Goal: Task Accomplishment & Management: Complete application form

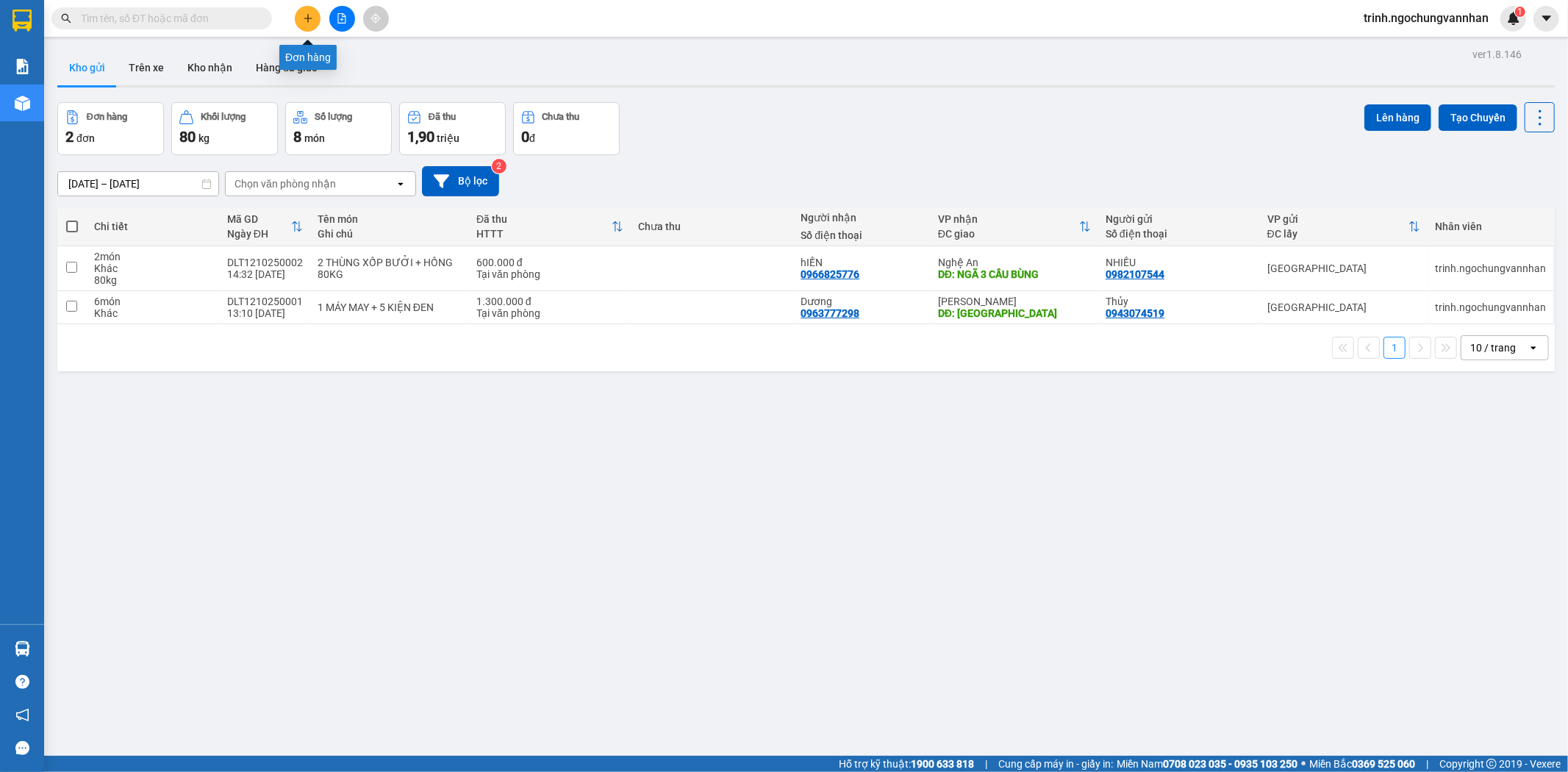
click at [296, 11] on button at bounding box center [307, 18] width 26 height 26
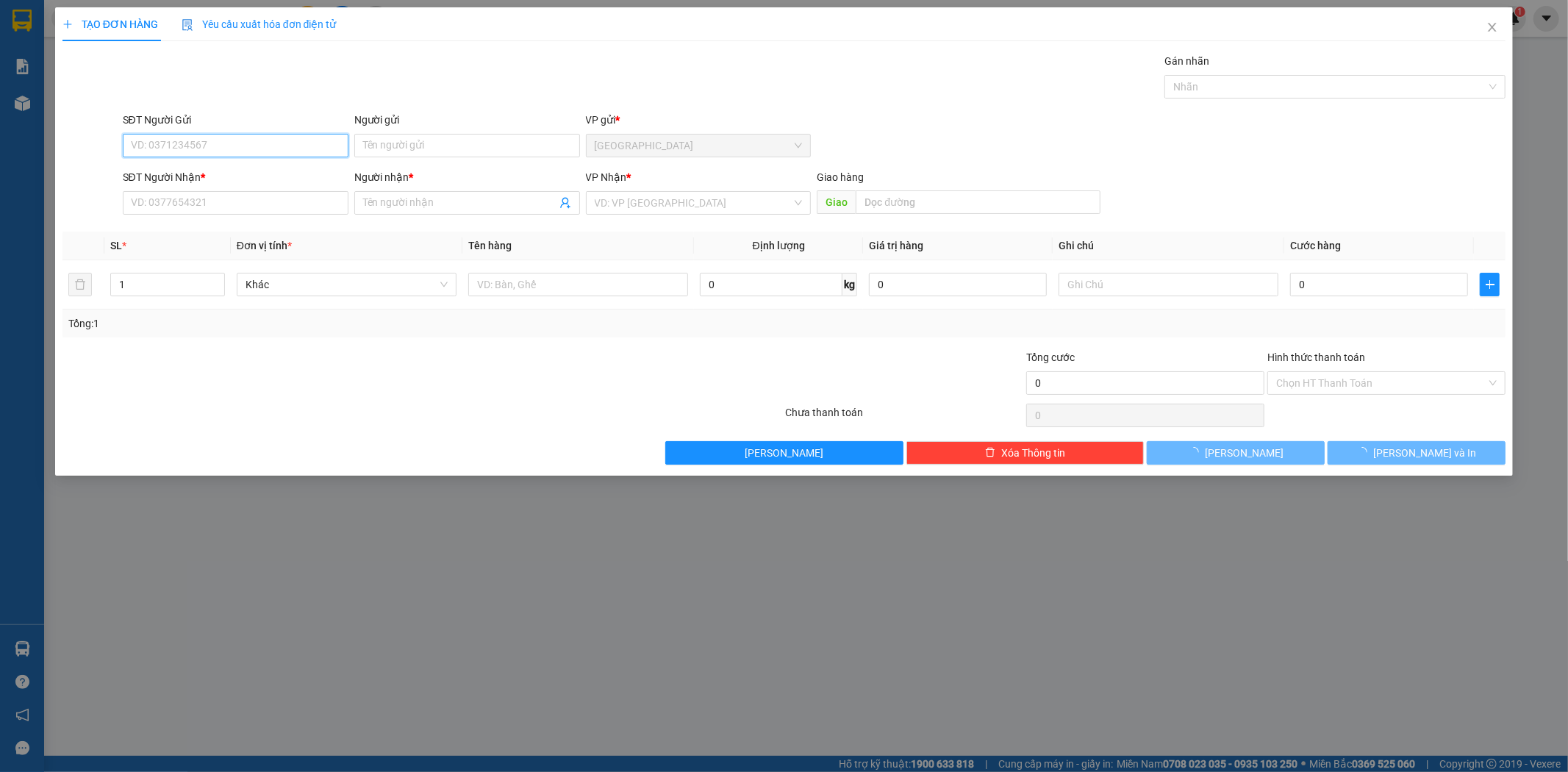
click at [270, 142] on input "SĐT Người Gửi" at bounding box center [235, 145] width 226 height 24
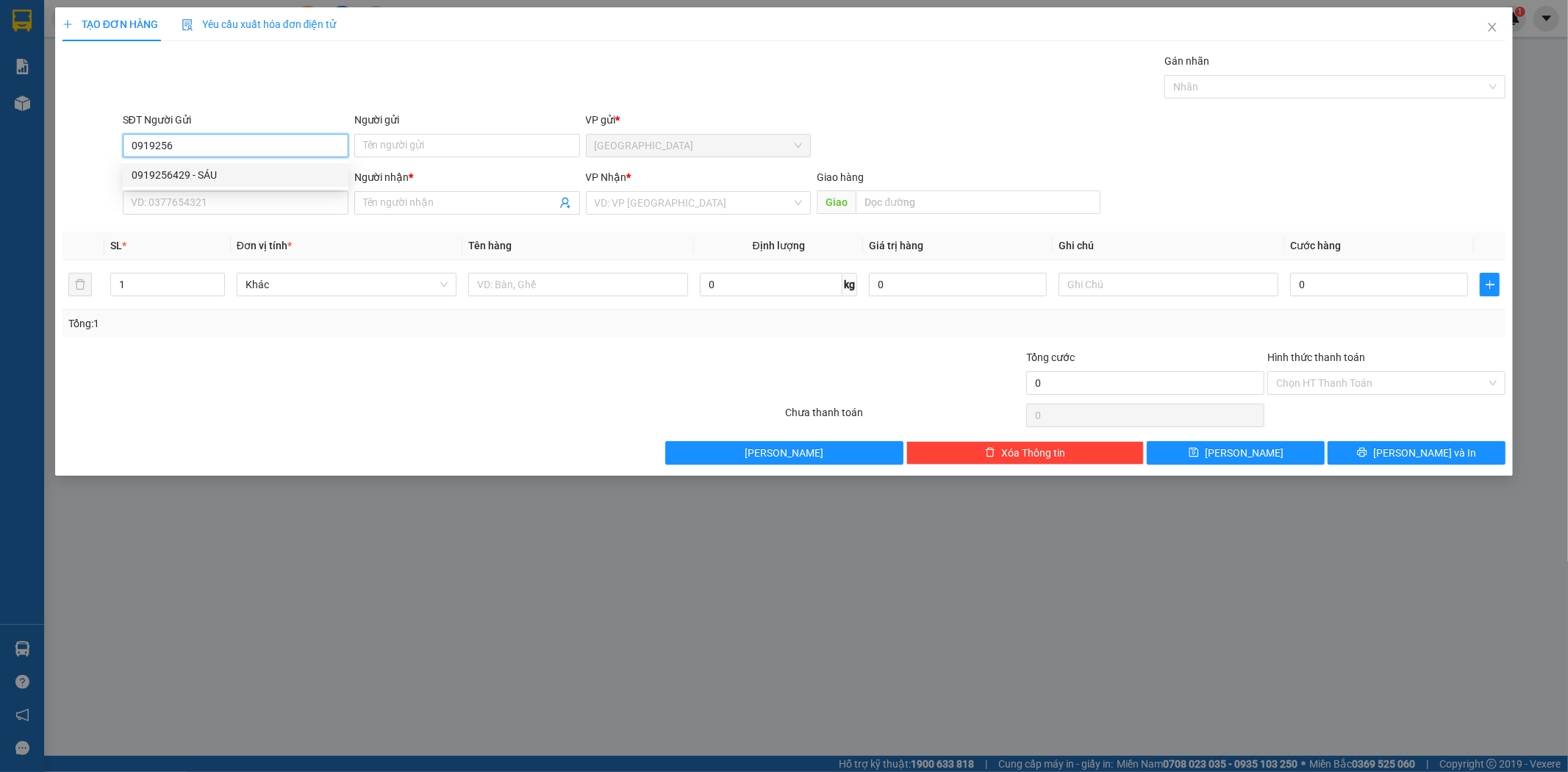
click at [297, 173] on div "0919256429 - SÁU" at bounding box center [235, 175] width 208 height 17
type input "0919256429"
type input "SÁU"
type input "0974888268"
type input "Toàn"
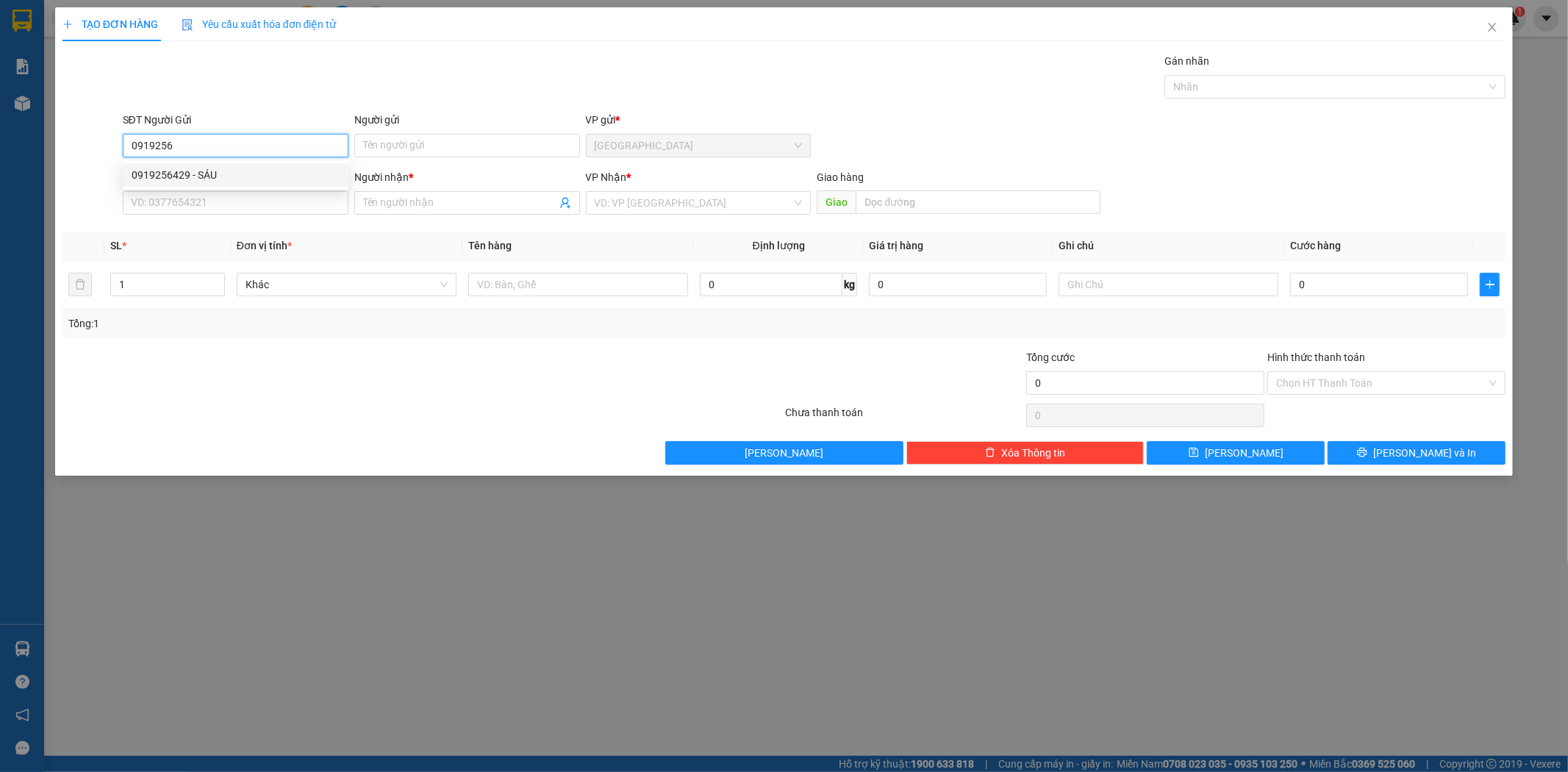
type input "Sầm Sơn"
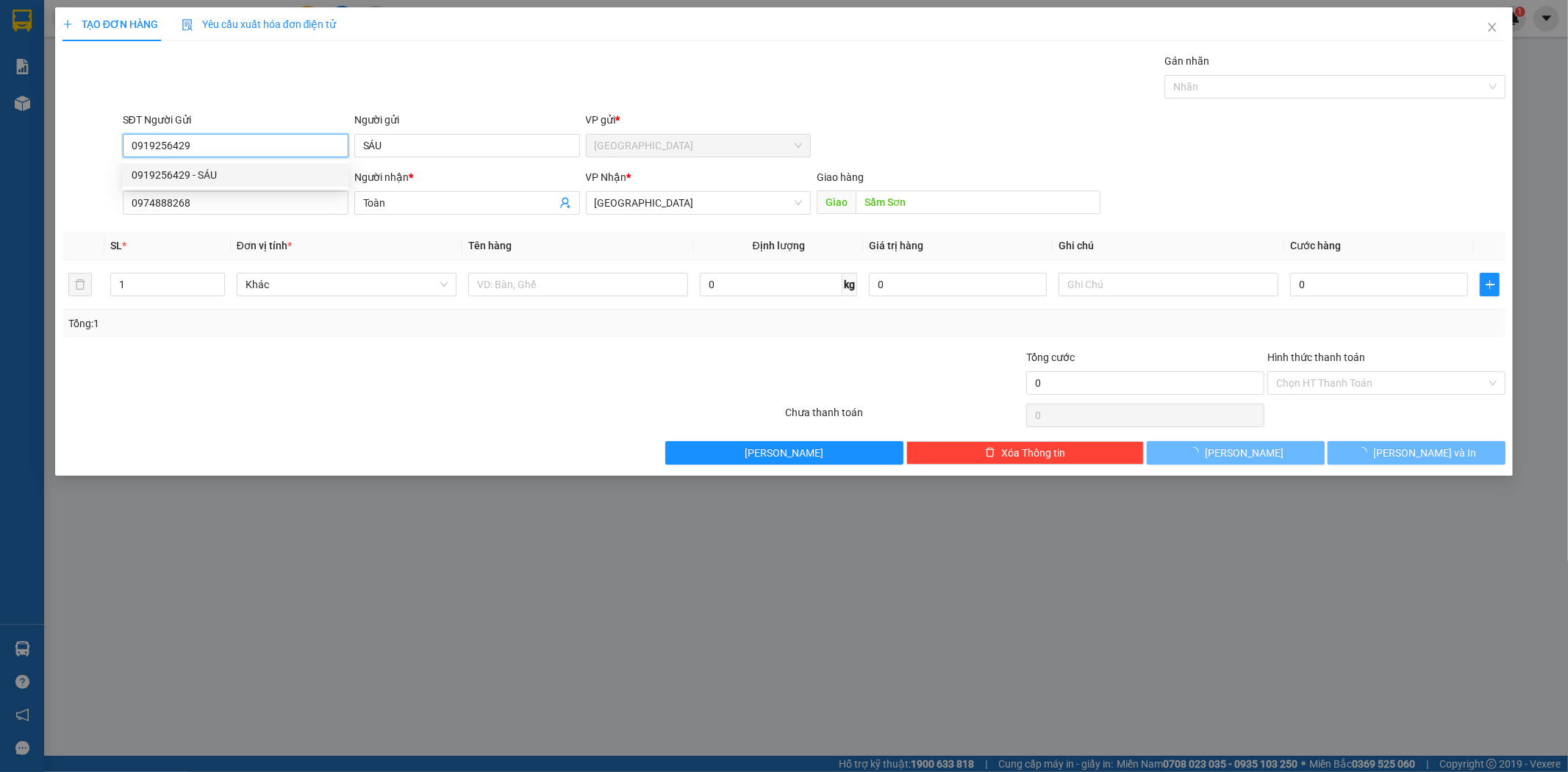
type input "1.100.000"
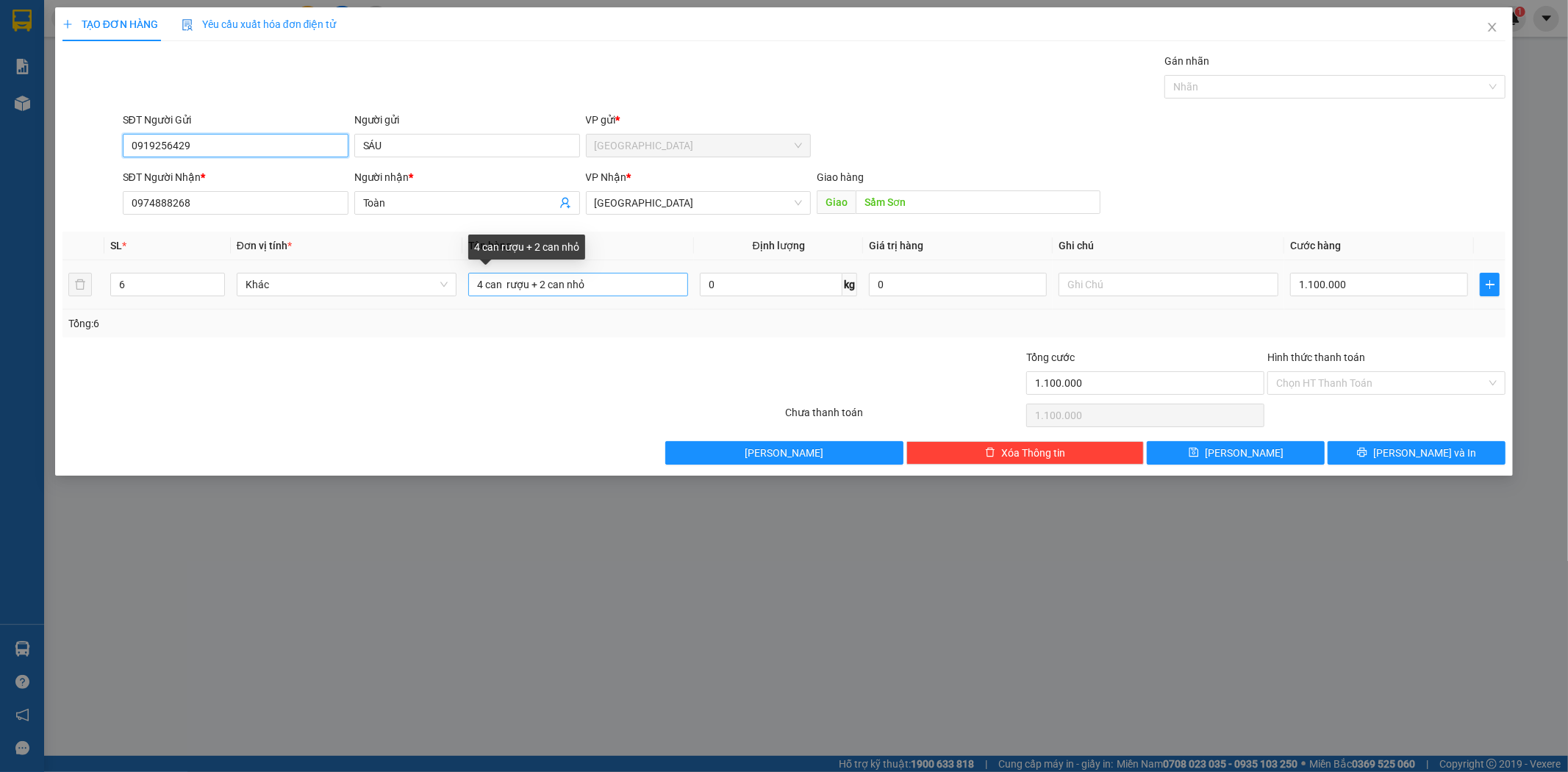
type input "0919256429"
drag, startPoint x: 481, startPoint y: 281, endPoint x: 471, endPoint y: 285, distance: 10.8
click at [471, 285] on input "4 can rượu + 2 can nhỏ" at bounding box center [578, 285] width 220 height 24
click at [546, 285] on input "2 can rượu + 2 can nhỏ" at bounding box center [578, 285] width 220 height 24
type input "2 can rượu + 1 can nhỏ"
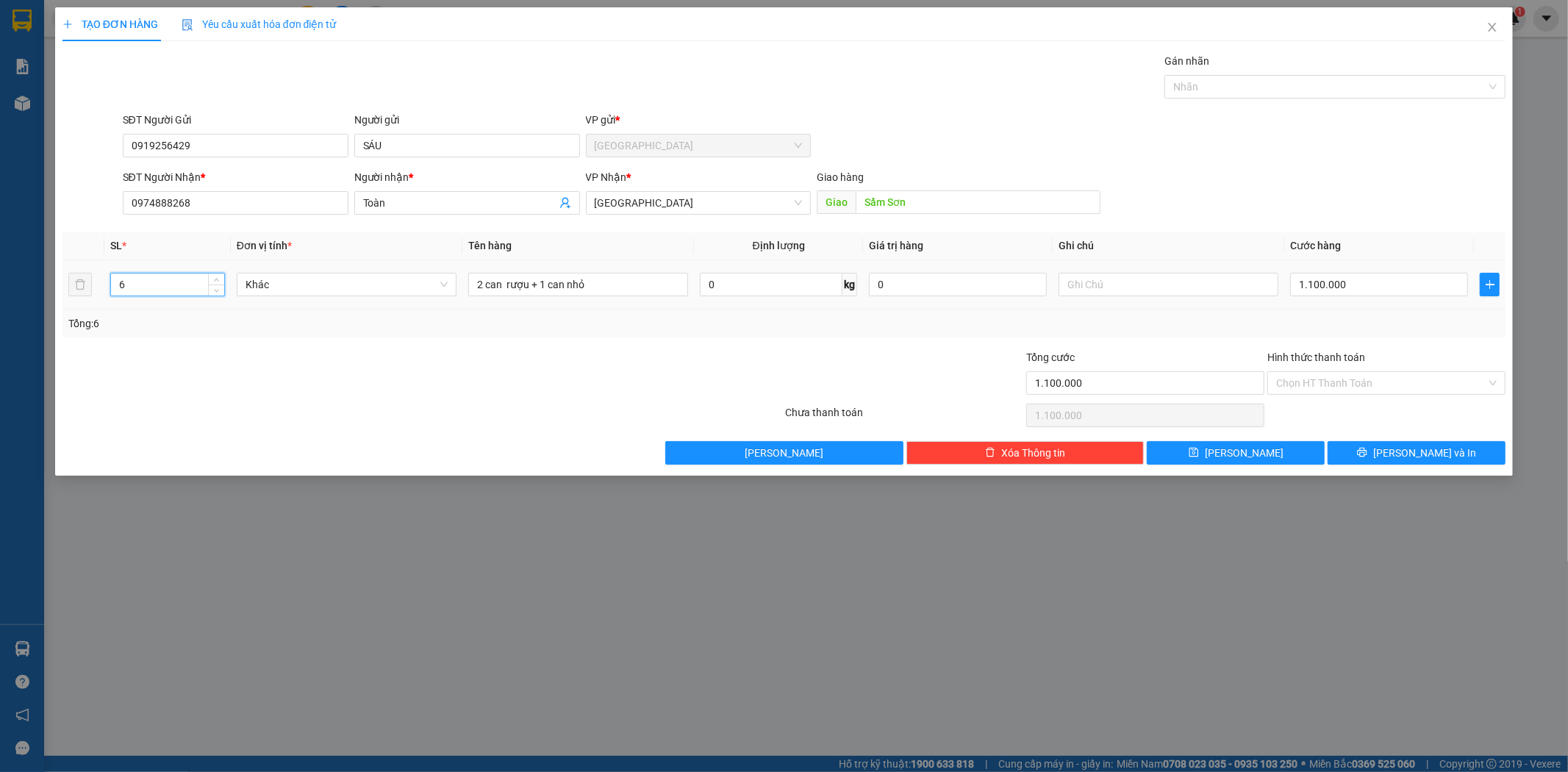
drag, startPoint x: 159, startPoint y: 283, endPoint x: 0, endPoint y: 237, distance: 165.5
click at [0, 250] on div "TẠO ĐƠN HÀNG Yêu cầu xuất hóa đơn điện tử Transit Pickup Surcharge Ids Transit …" at bounding box center [784, 386] width 1568 height 772
type input "3"
click at [1344, 289] on input "1.100.000" at bounding box center [1379, 285] width 178 height 24
type input "5"
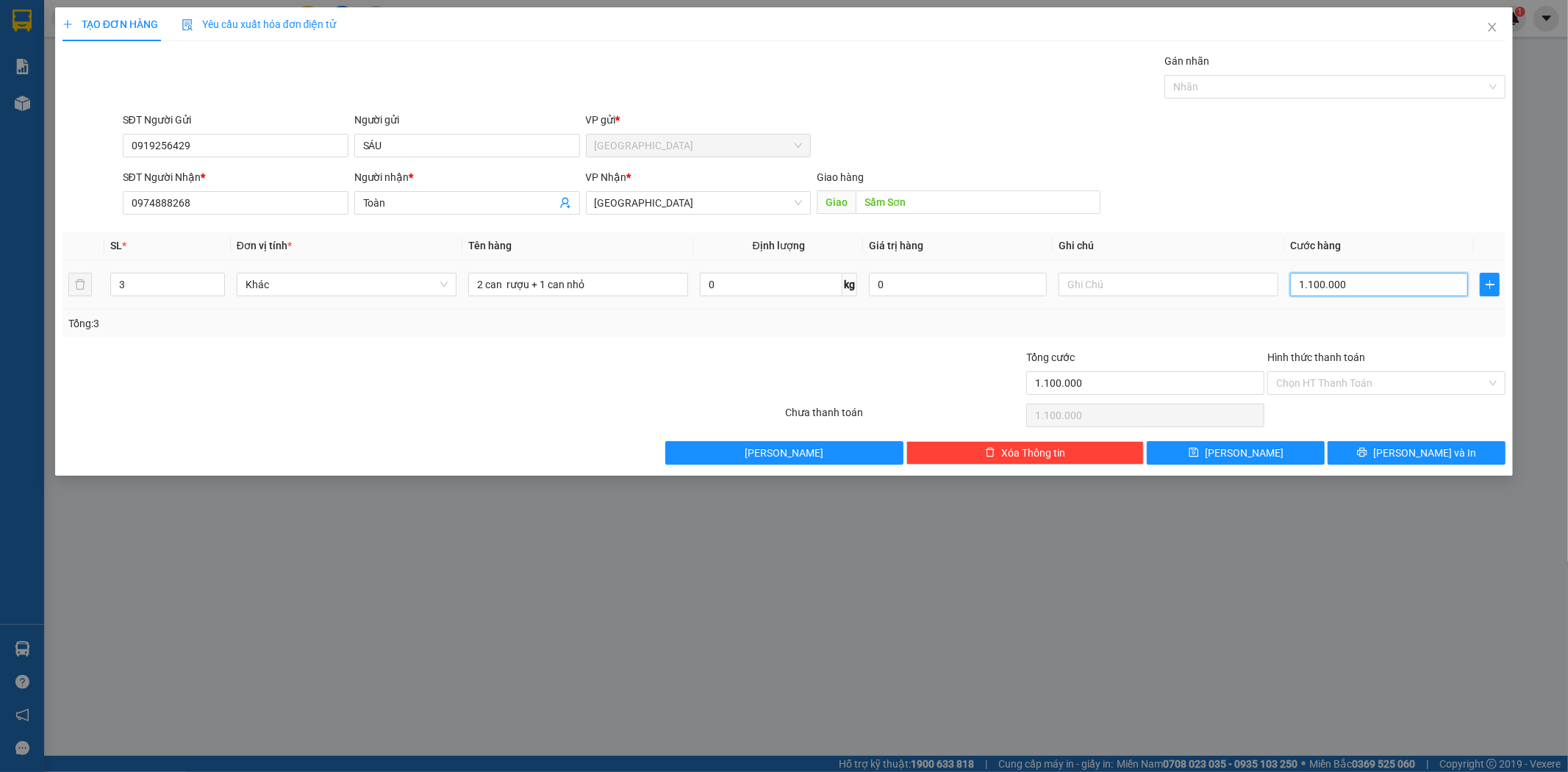
type input "5"
type input "55"
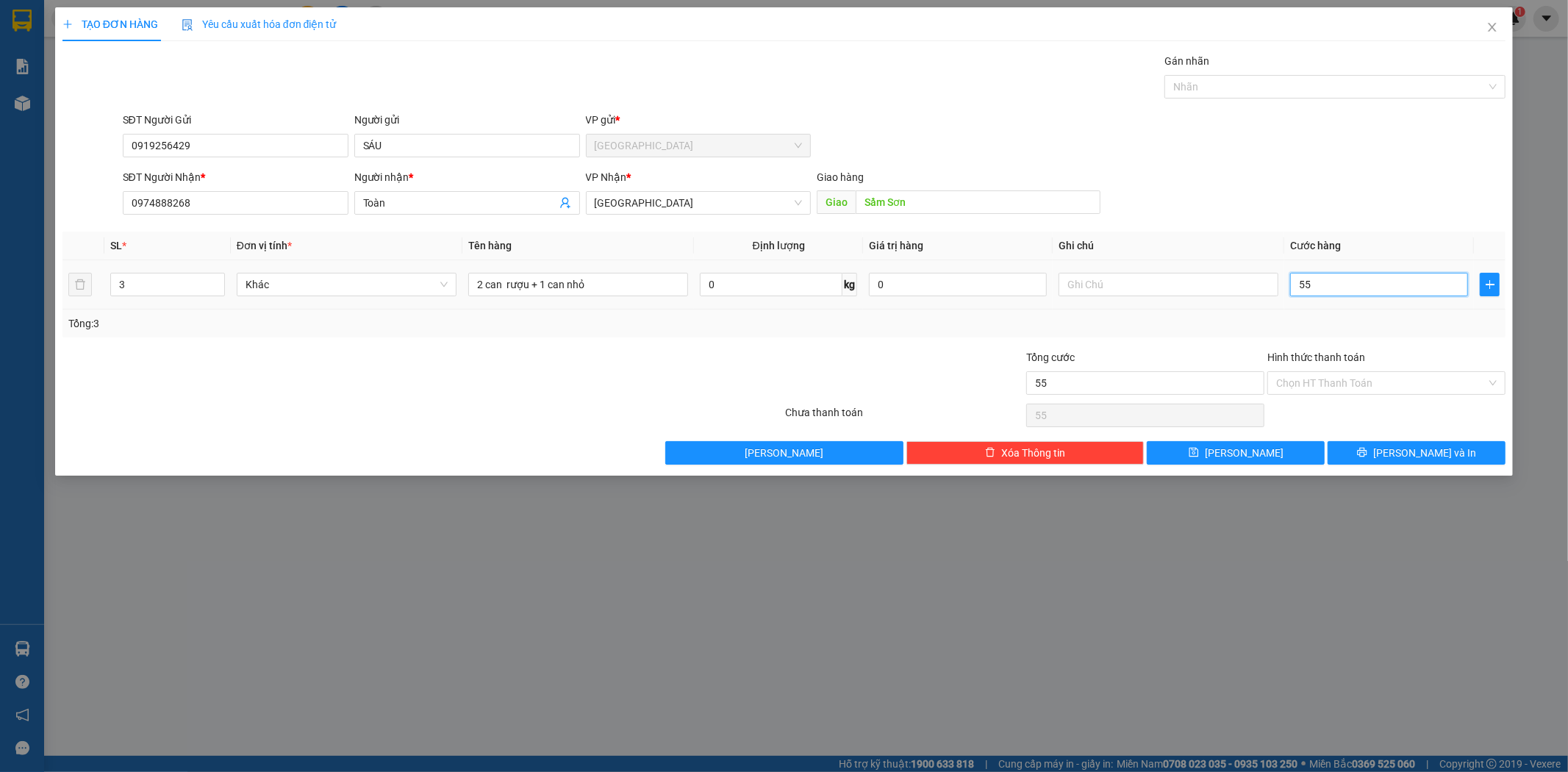
type input "550"
type input "5.500"
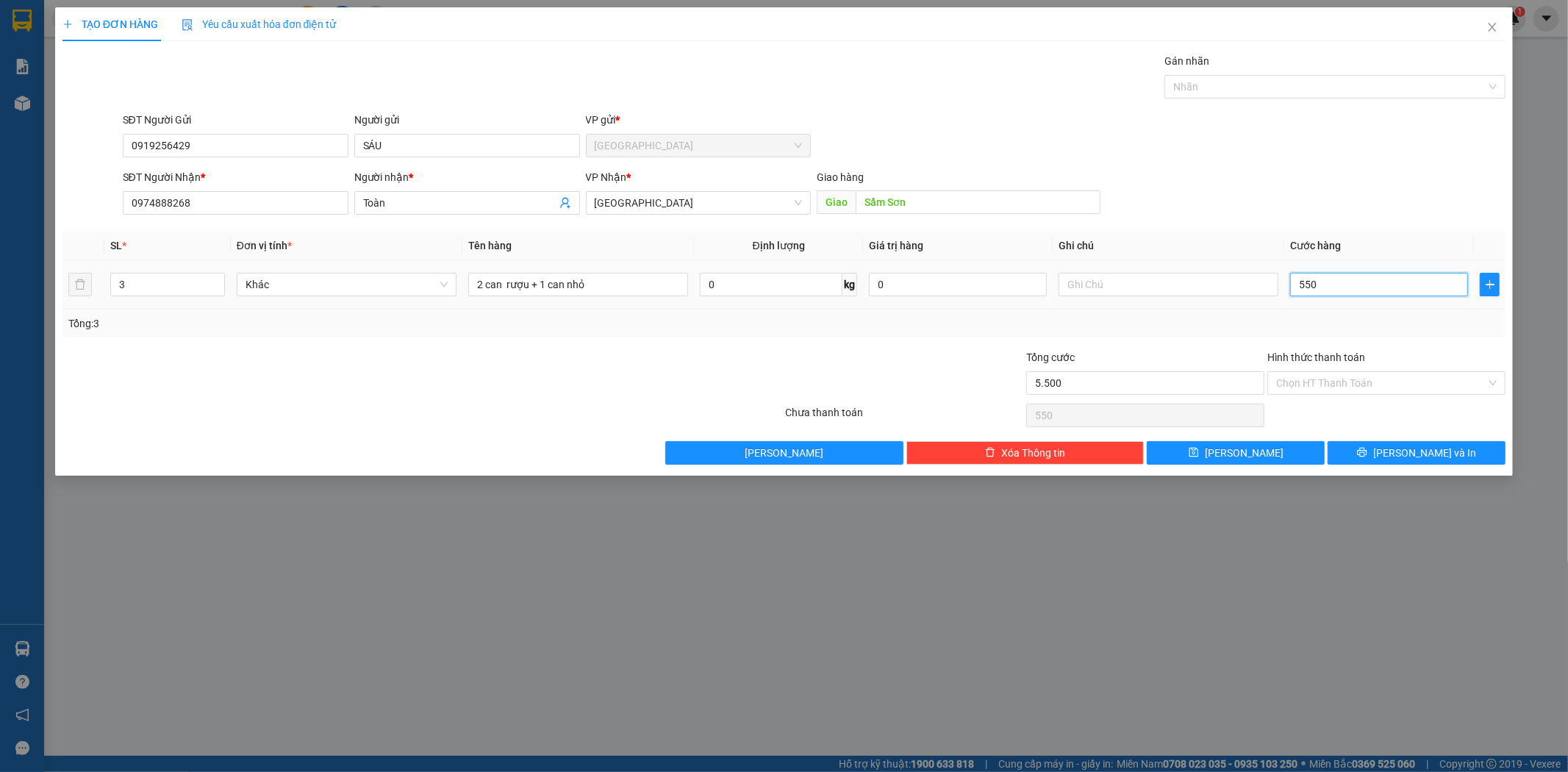
type input "5.500"
type input "55.000"
type input "550.000"
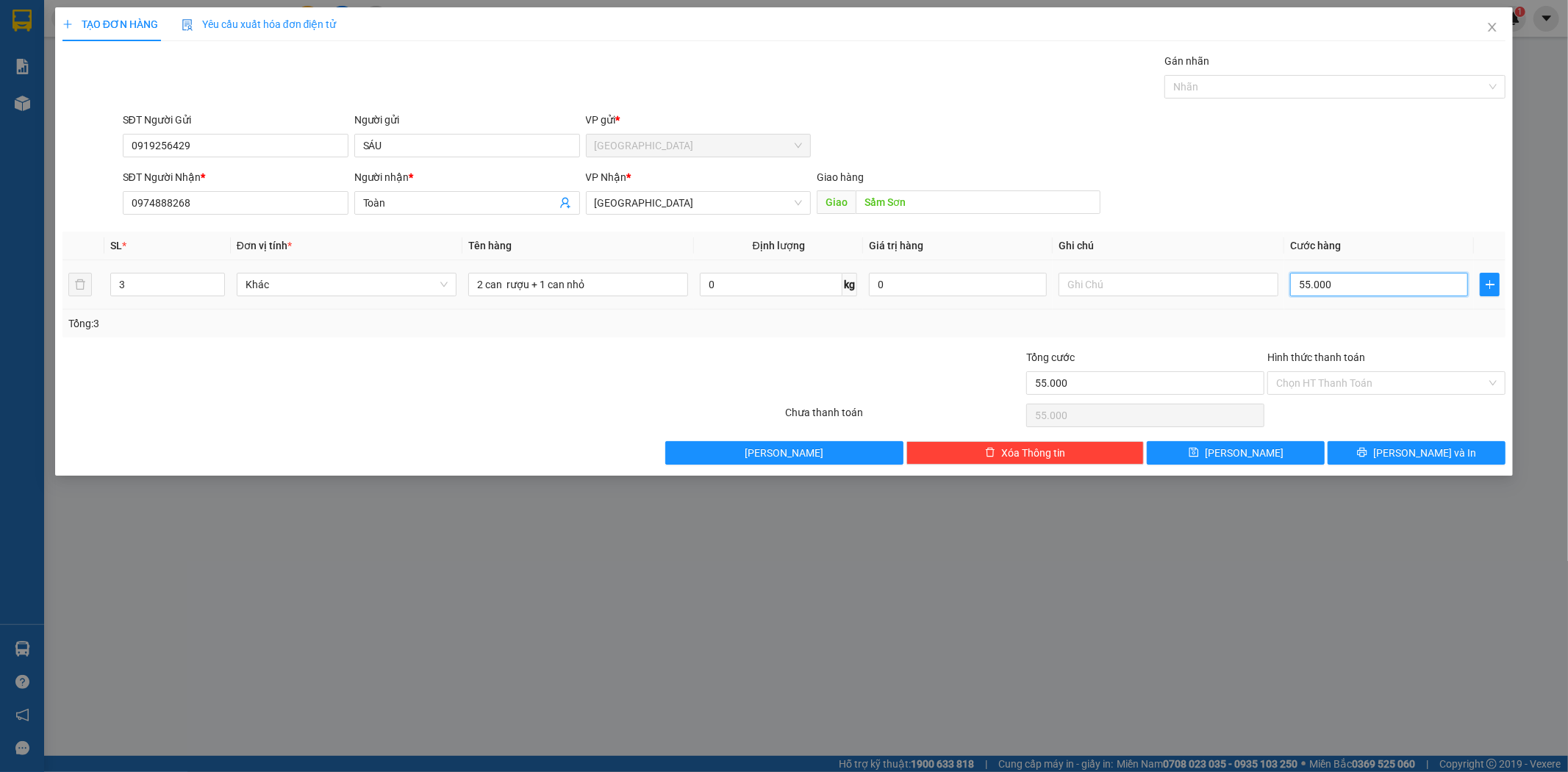
type input "550.000"
click at [1347, 391] on input "Hình thức thanh toán" at bounding box center [1382, 383] width 211 height 22
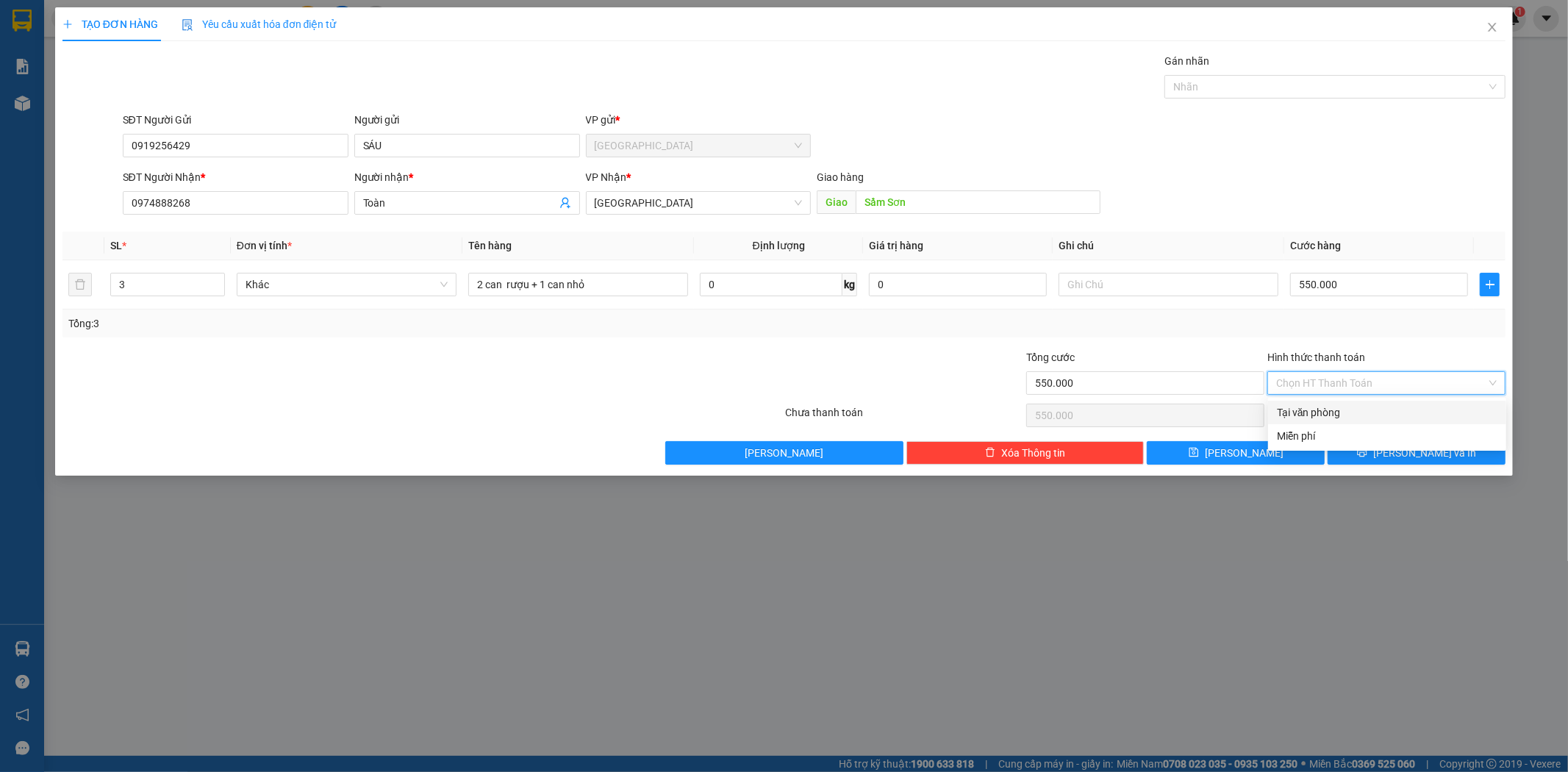
click at [1340, 414] on div "Tại văn phòng" at bounding box center [1387, 413] width 221 height 17
type input "0"
click at [1378, 464] on button "[PERSON_NAME] và In" at bounding box center [1416, 453] width 178 height 24
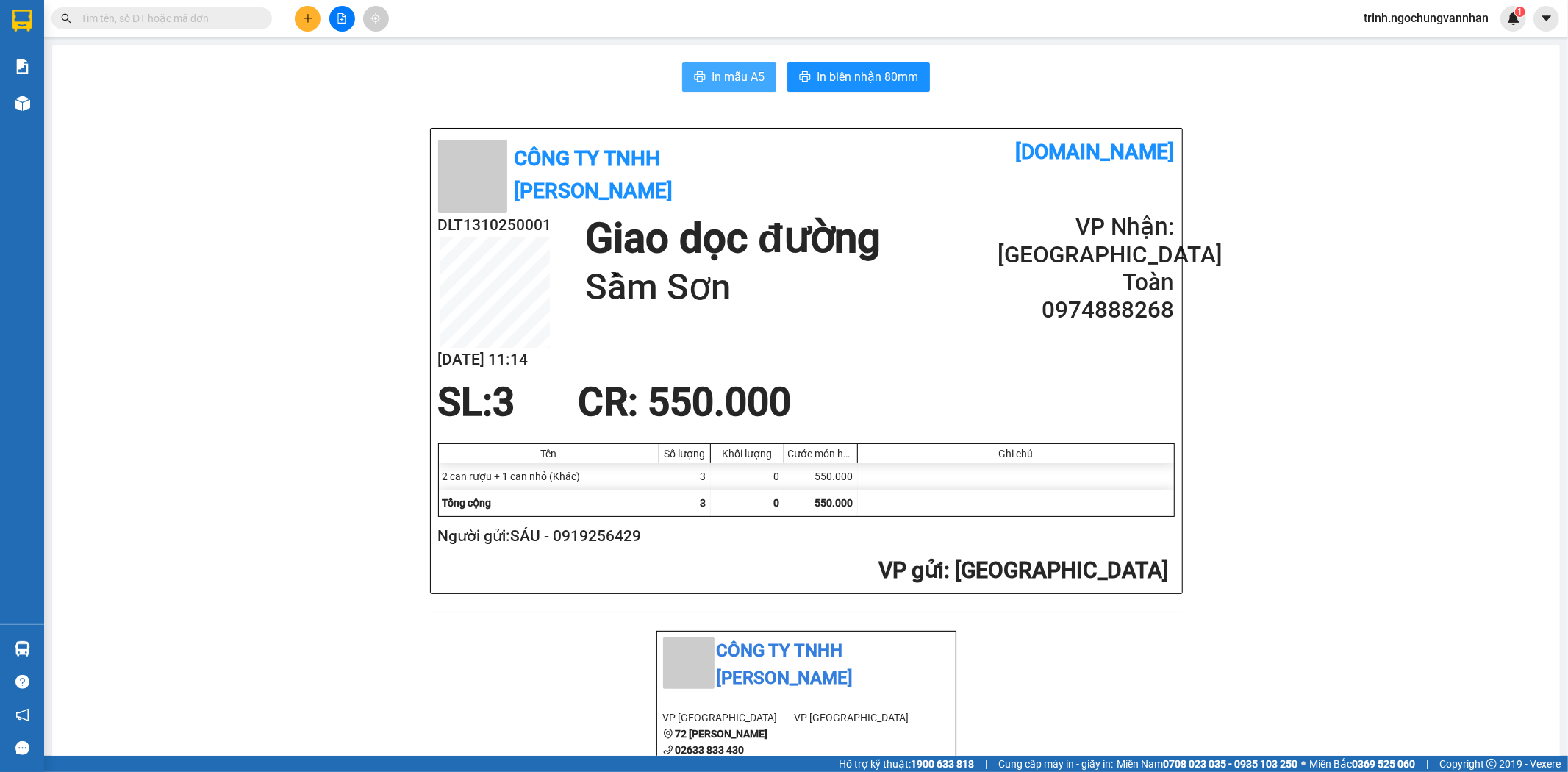
click at [736, 71] on span "In mẫu A5" at bounding box center [738, 76] width 53 height 18
click at [307, 17] on icon "plus" at bounding box center [307, 18] width 10 height 10
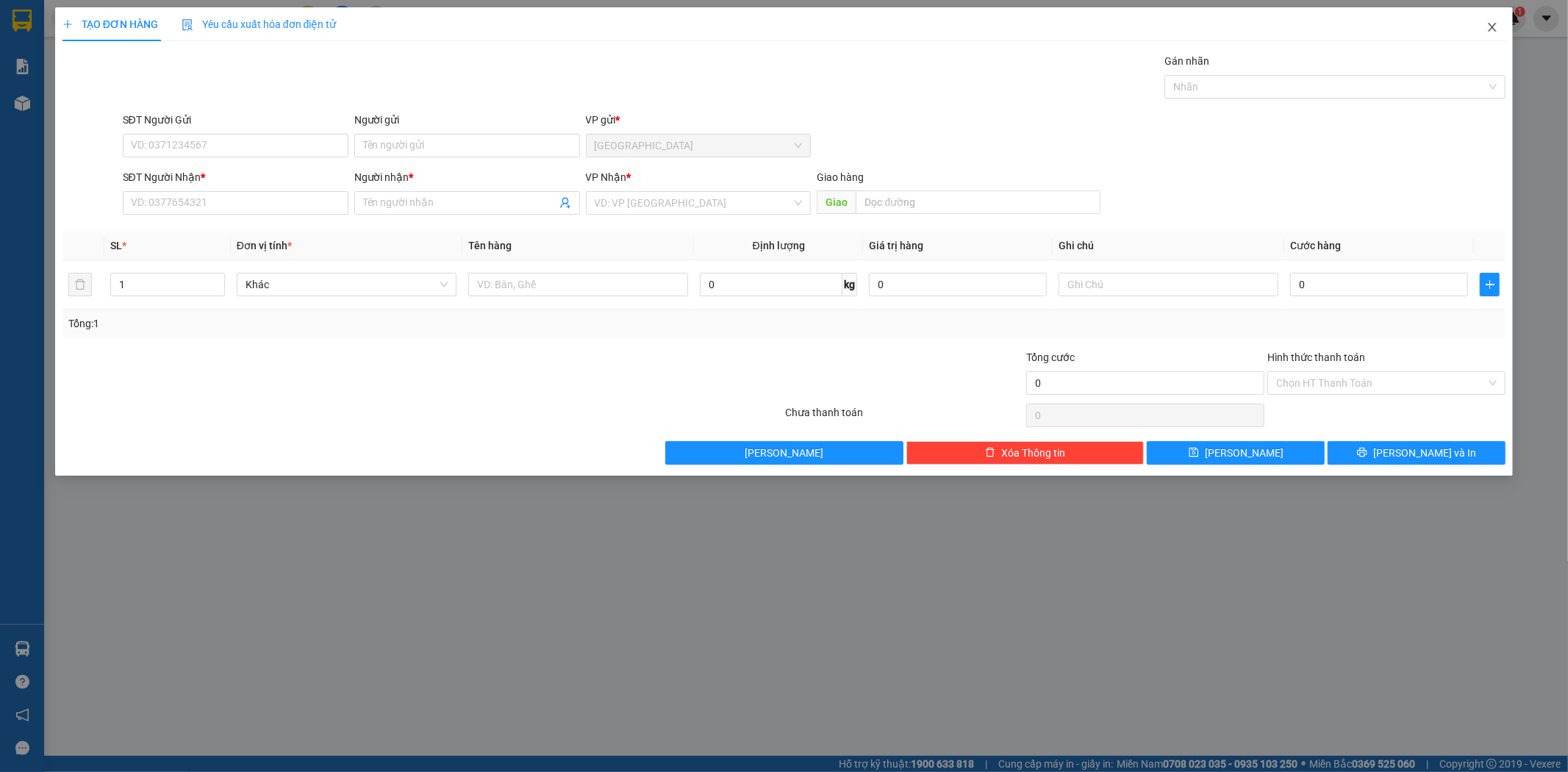
click at [1495, 28] on icon "close" at bounding box center [1493, 27] width 12 height 12
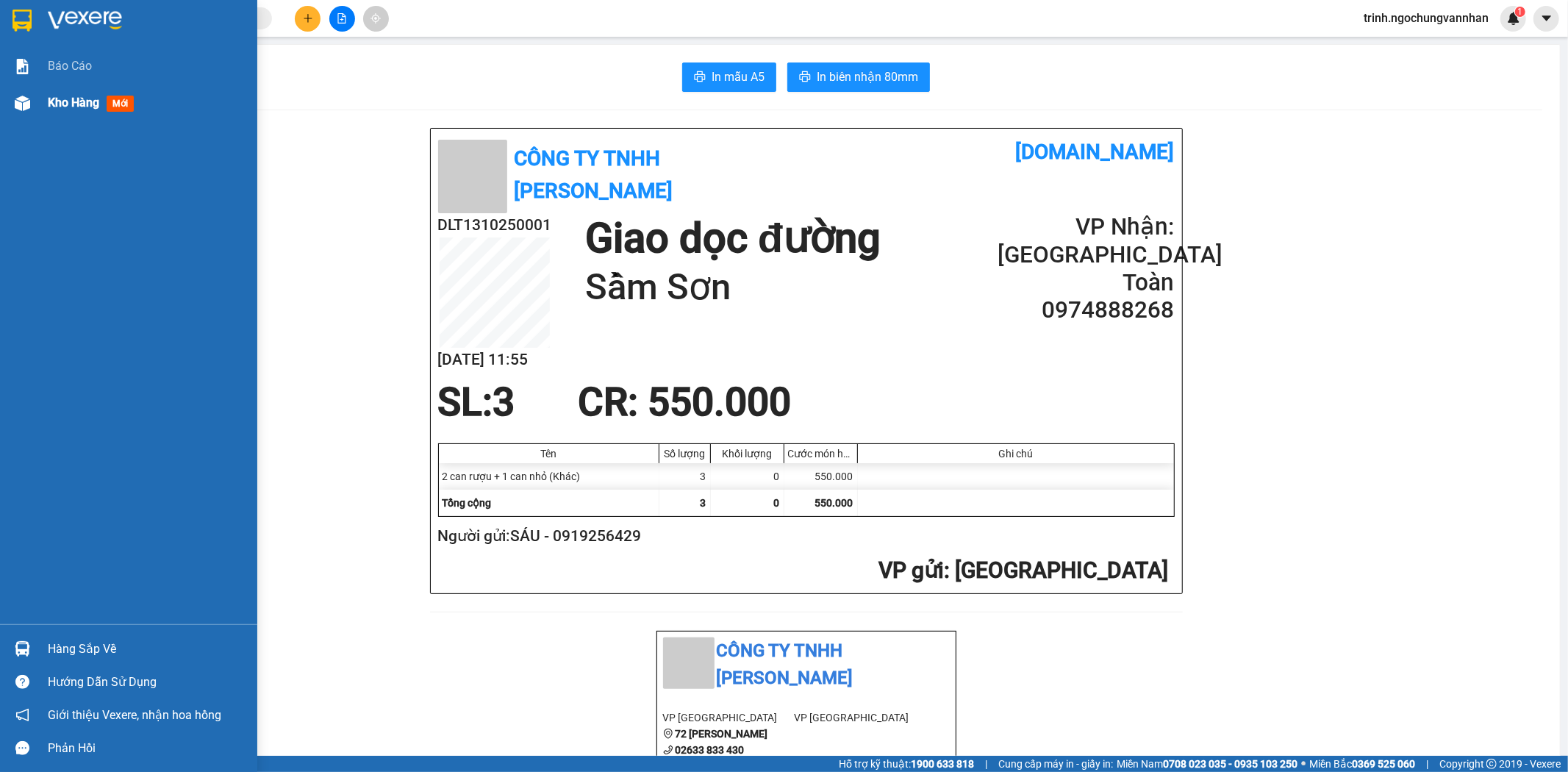
click at [40, 105] on div "Kho hàng mới" at bounding box center [128, 103] width 257 height 37
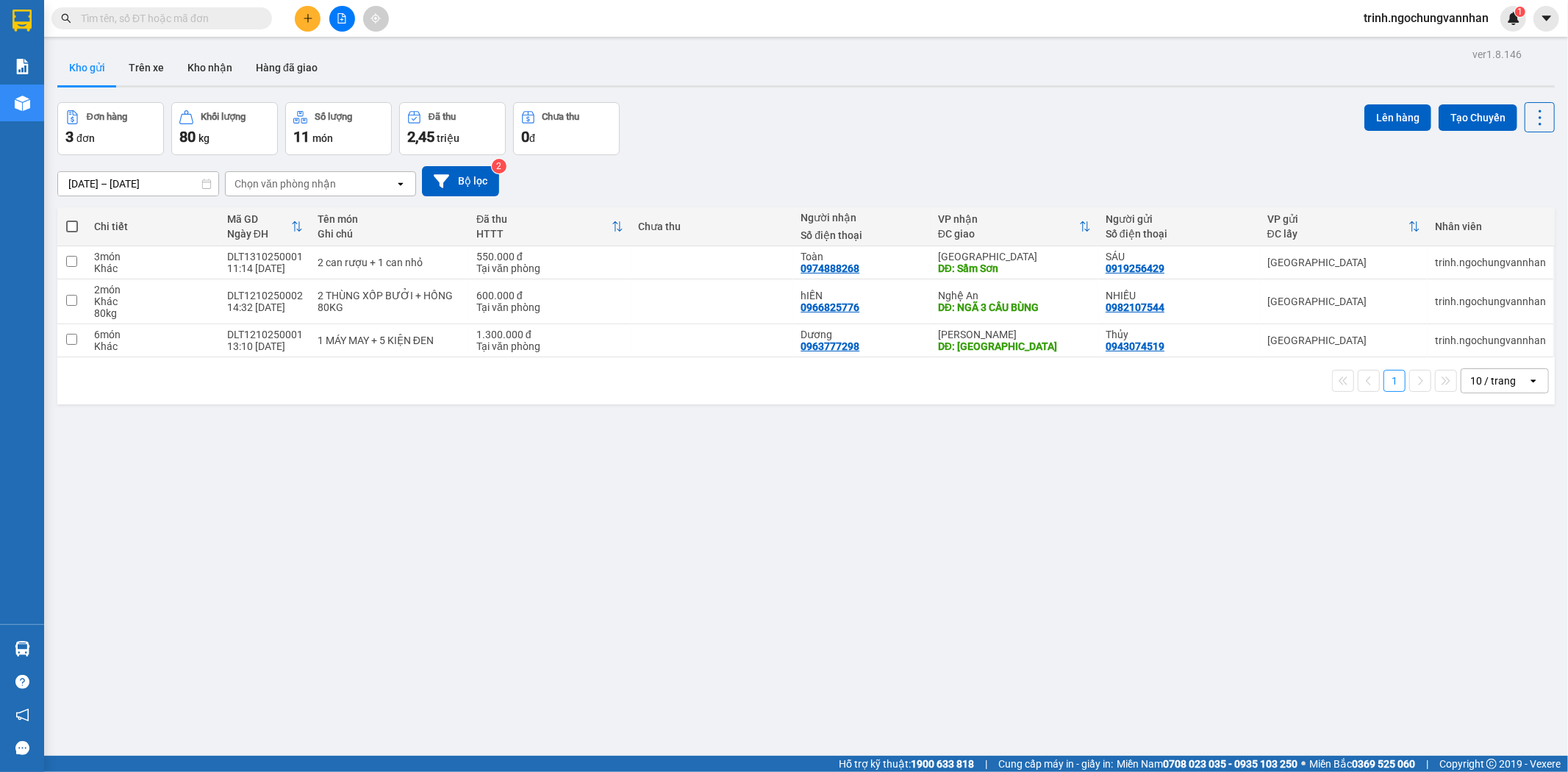
click at [310, 15] on icon "plus" at bounding box center [307, 18] width 10 height 10
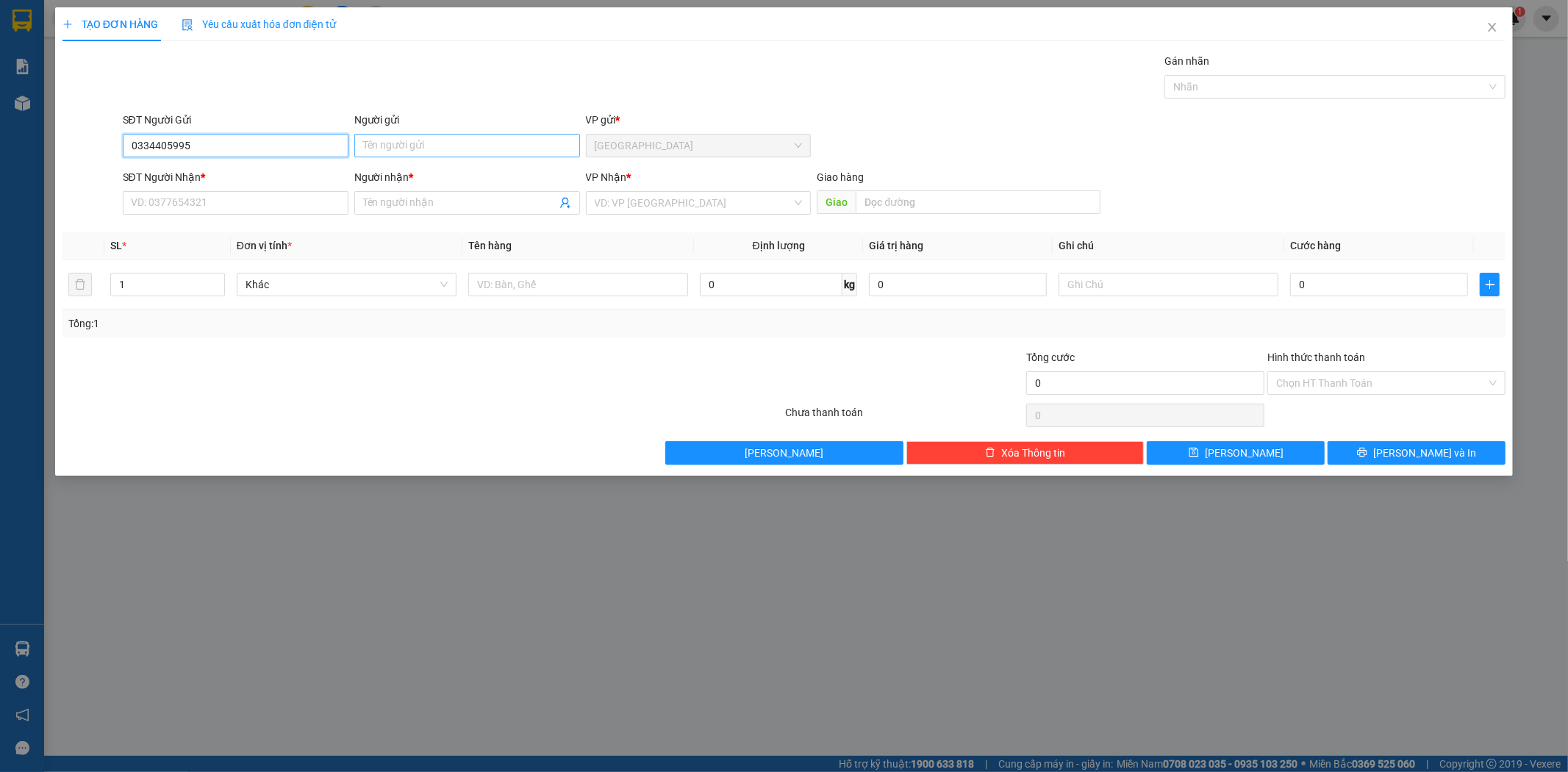
type input "0334405995"
click at [422, 147] on input "Người gửi" at bounding box center [467, 145] width 226 height 24
type input "Trinh"
drag, startPoint x: 204, startPoint y: 129, endPoint x: 142, endPoint y: 132, distance: 62.1
click at [142, 132] on div "SĐT Người Gửi" at bounding box center [235, 123] width 226 height 22
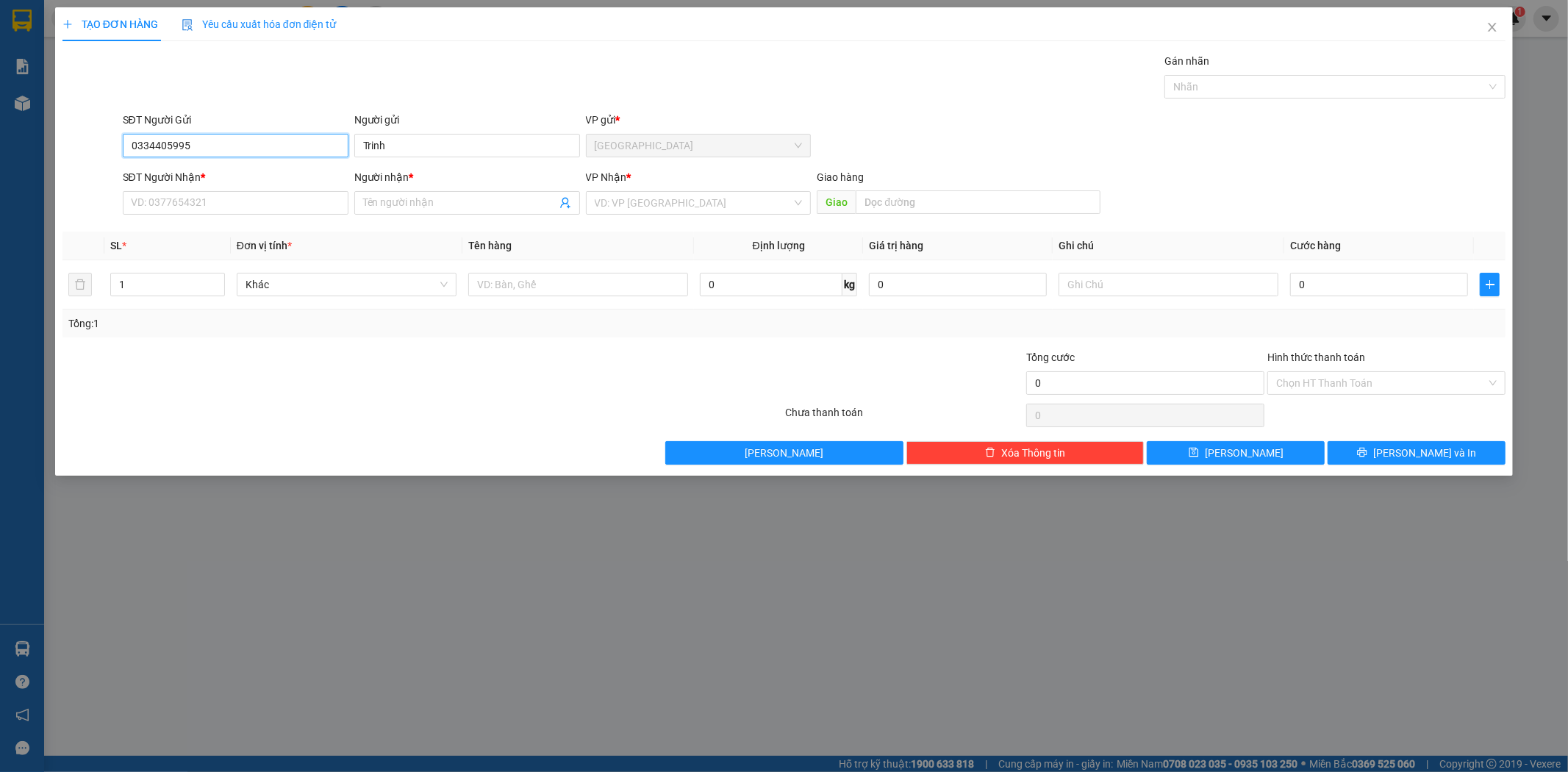
click at [208, 140] on input "0334405995" at bounding box center [235, 145] width 226 height 24
drag, startPoint x: 206, startPoint y: 142, endPoint x: 33, endPoint y: 134, distance: 173.2
click at [33, 134] on div "TẠO ĐƠN HÀNG Yêu cầu xuất hóa đơn điện tử Transit Pickup Surcharge Ids Transit …" at bounding box center [784, 386] width 1568 height 772
click at [141, 203] on input "SĐT Người Nhận *" at bounding box center [235, 203] width 226 height 24
paste input "0334405995"
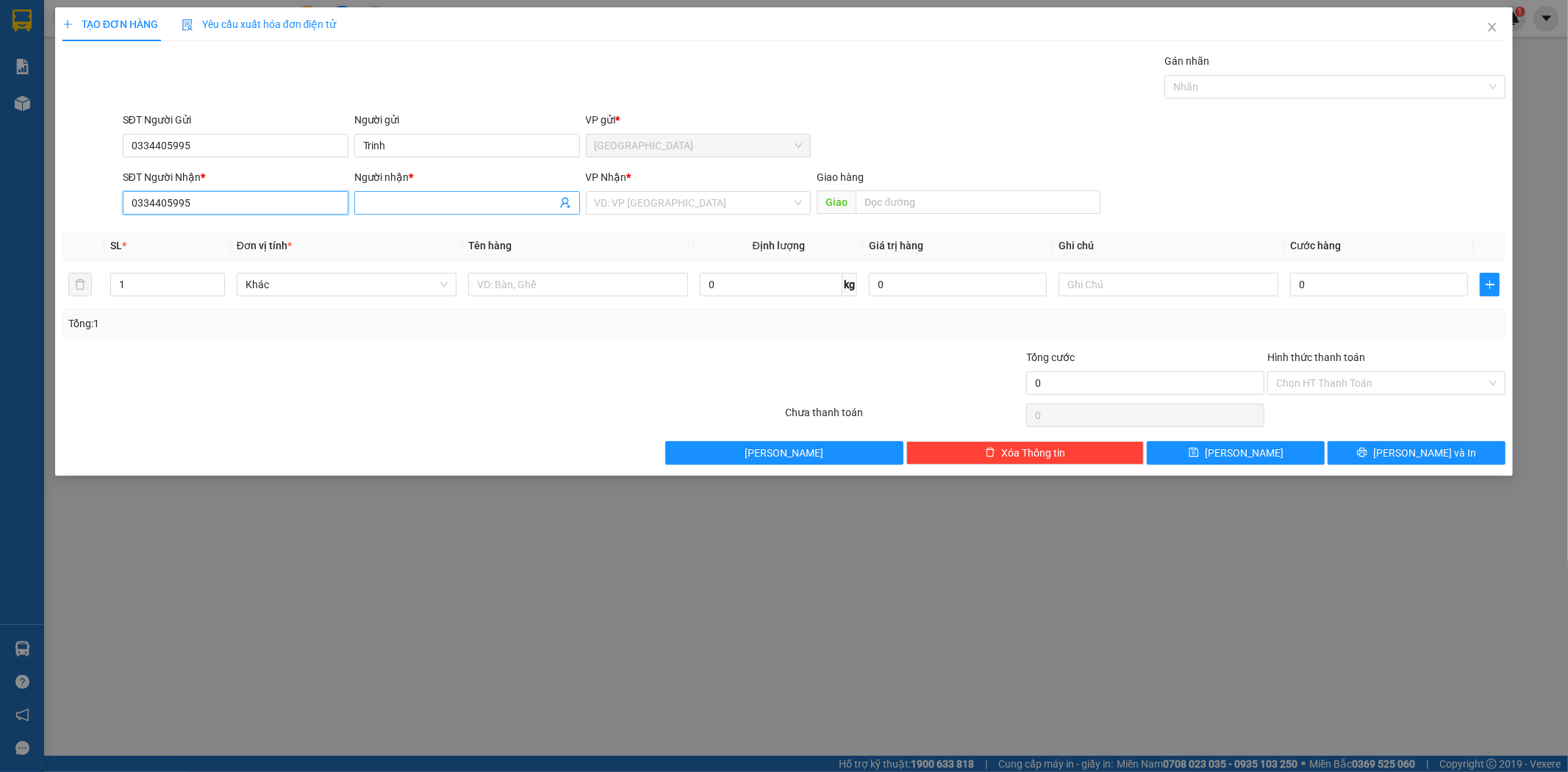
type input "0334405995"
click at [464, 202] on input "Người nhận *" at bounding box center [460, 203] width 193 height 17
type input "trinh"
click at [508, 290] on input "text" at bounding box center [578, 285] width 220 height 24
type input "hàng lý khách A1"
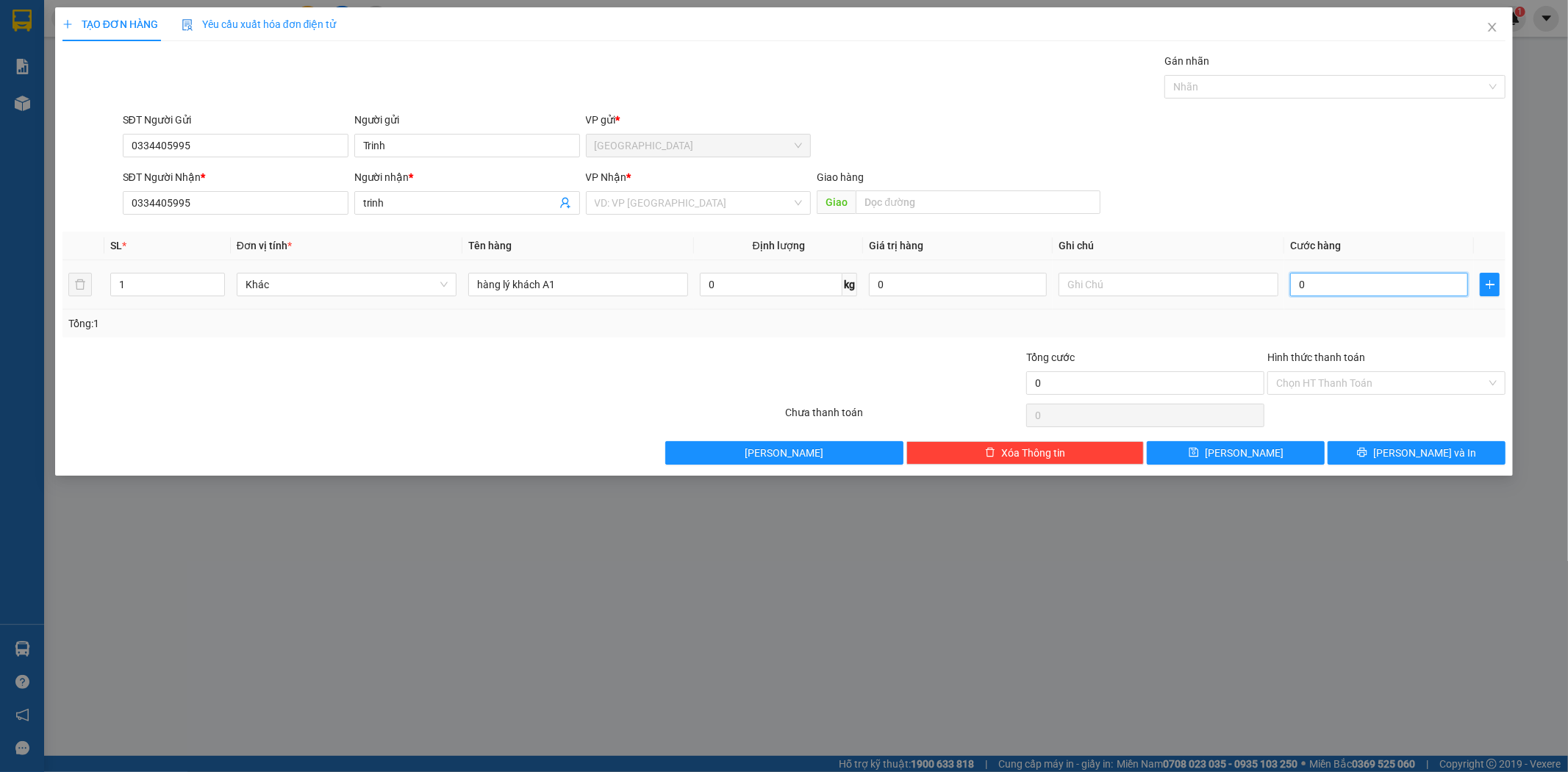
click at [1359, 273] on input "0" at bounding box center [1379, 285] width 178 height 24
type input "1"
type input "10"
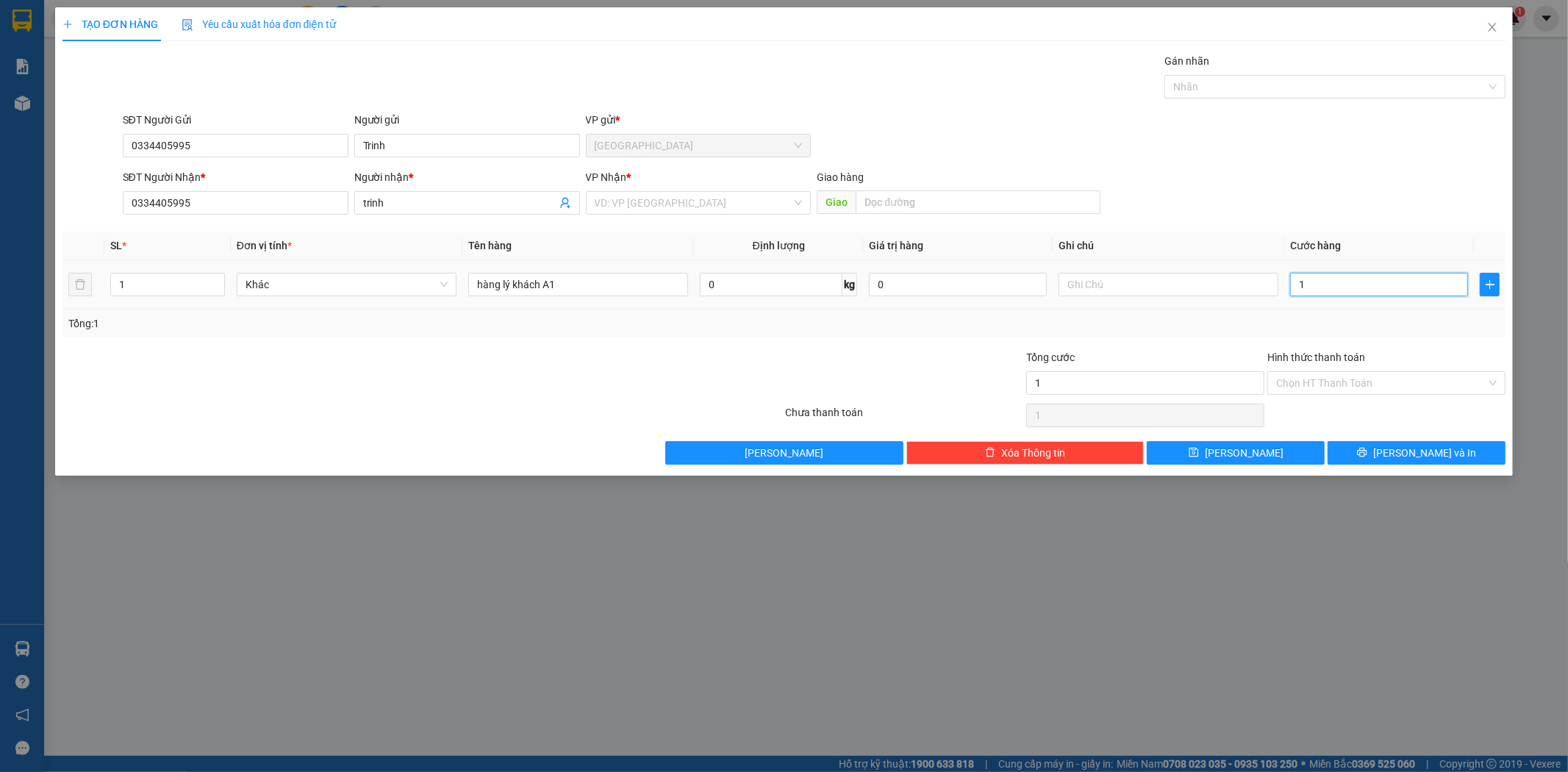
type input "10"
type input "100"
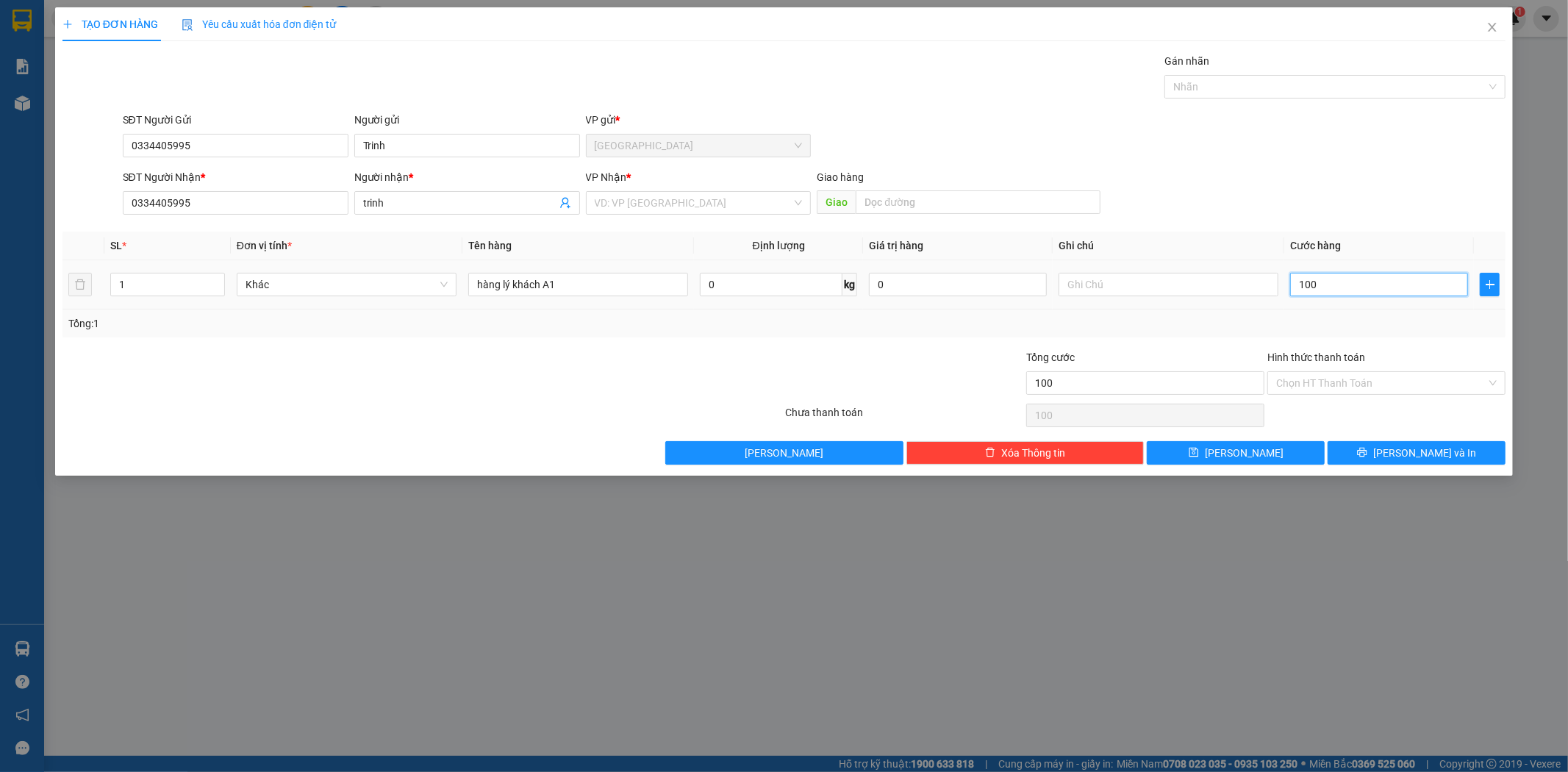
type input "1.000"
type input "10.000"
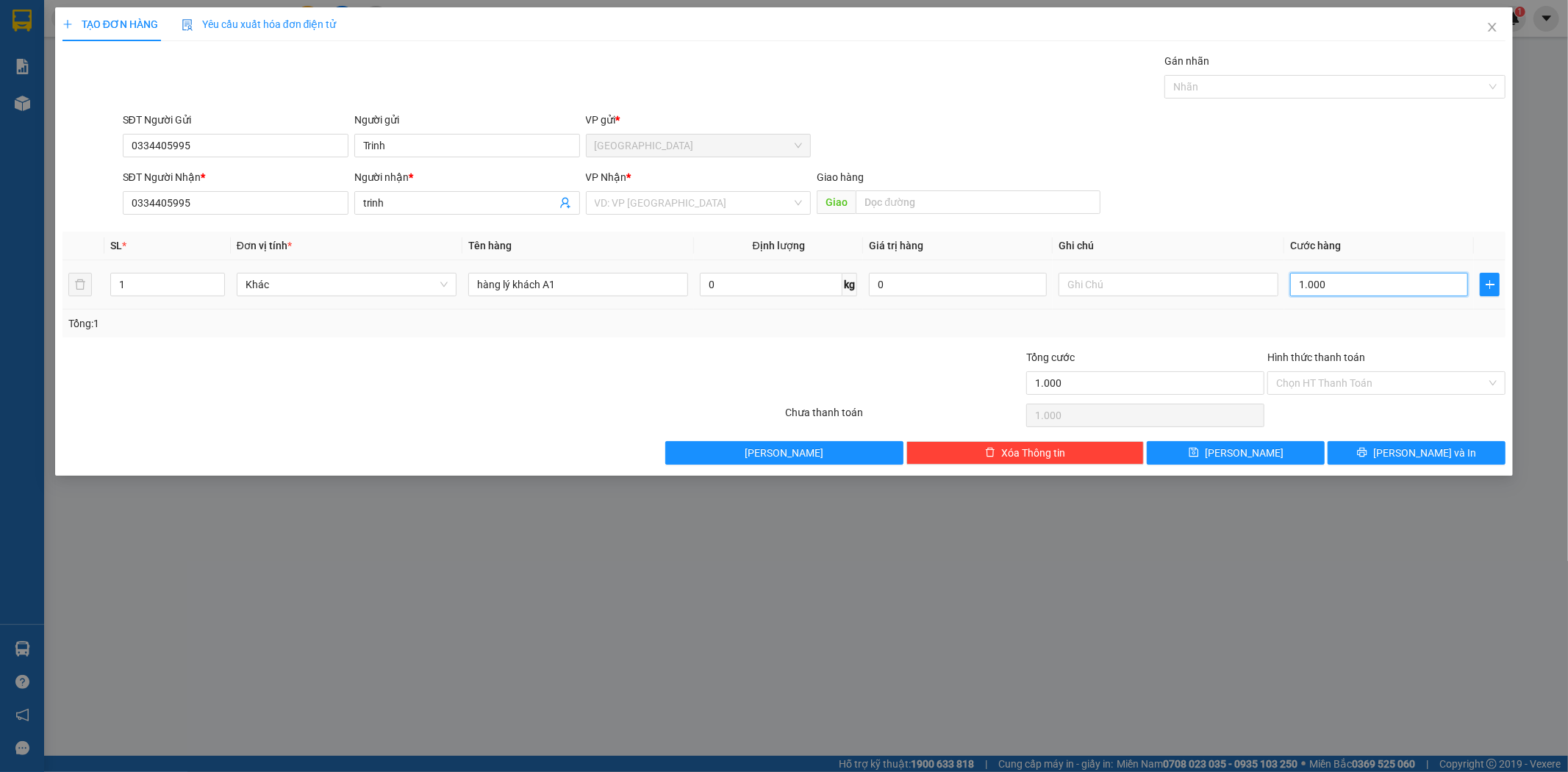
type input "10.000"
type input "100.000"
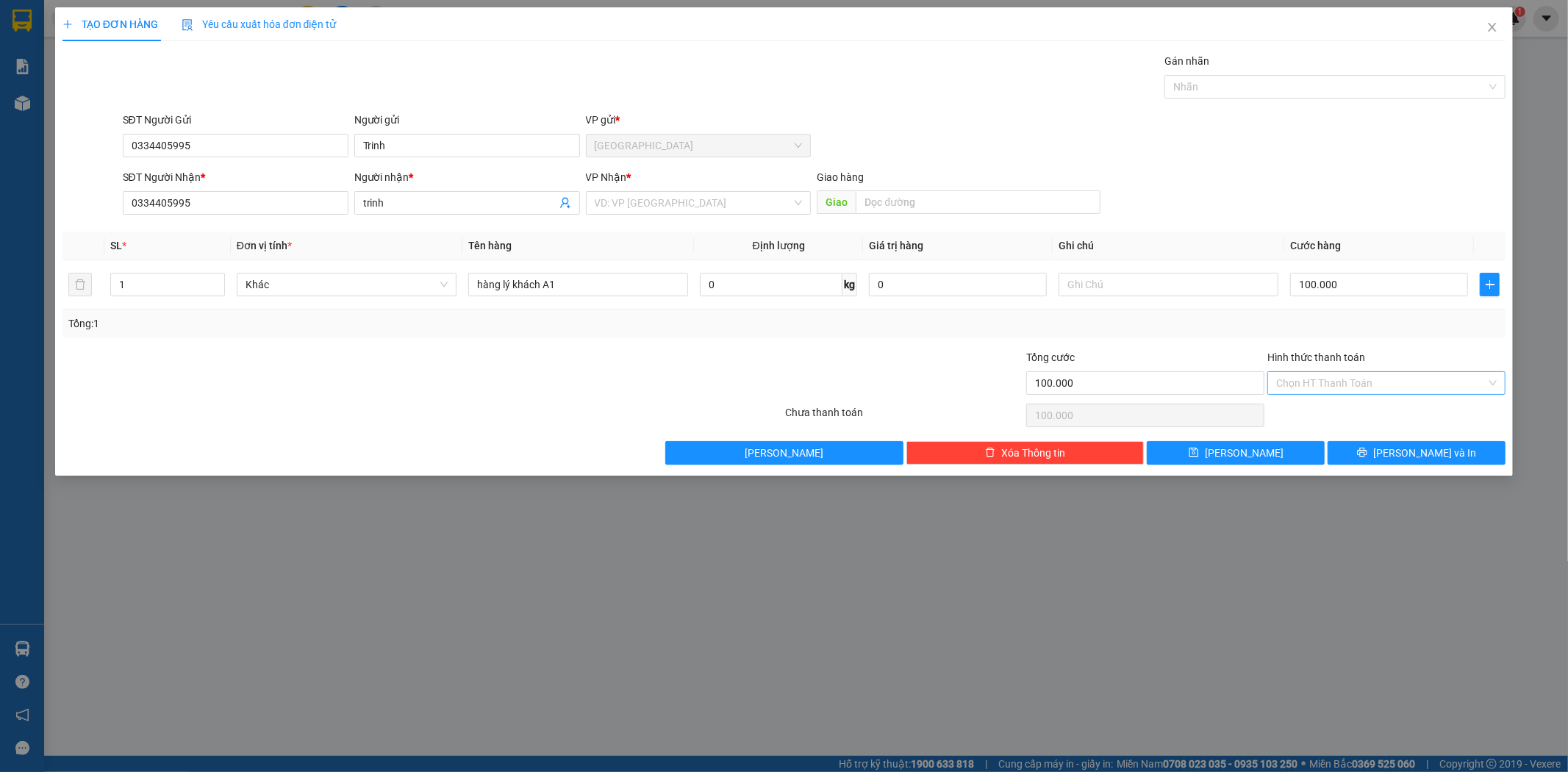
click at [1362, 378] on input "Hình thức thanh toán" at bounding box center [1382, 383] width 211 height 22
click at [1251, 461] on span "[PERSON_NAME]" at bounding box center [1244, 453] width 79 height 17
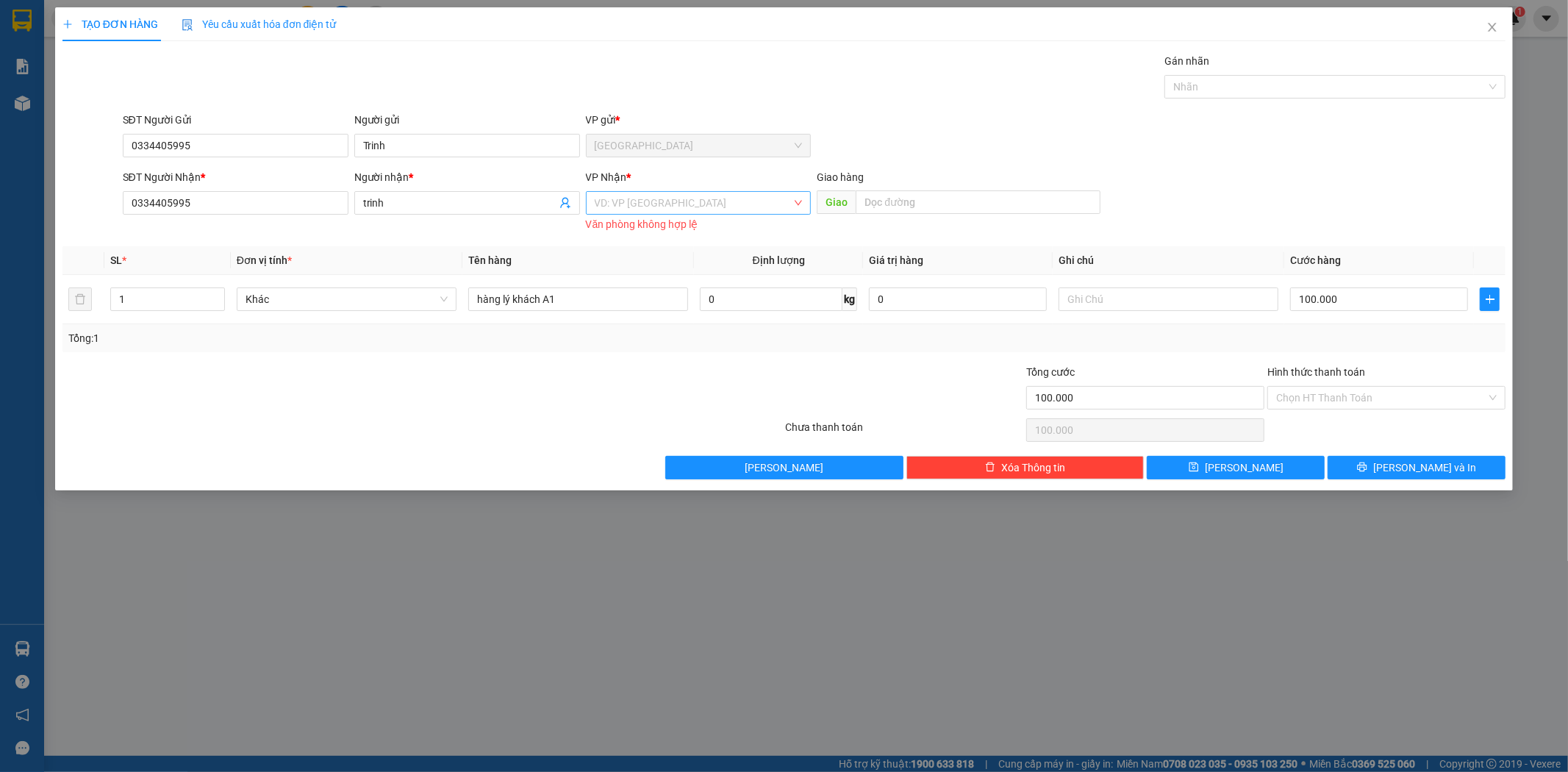
click at [689, 208] on input "search" at bounding box center [694, 203] width 198 height 22
type input "THANH"
click at [673, 230] on div "[GEOGRAPHIC_DATA]" at bounding box center [699, 232] width 208 height 17
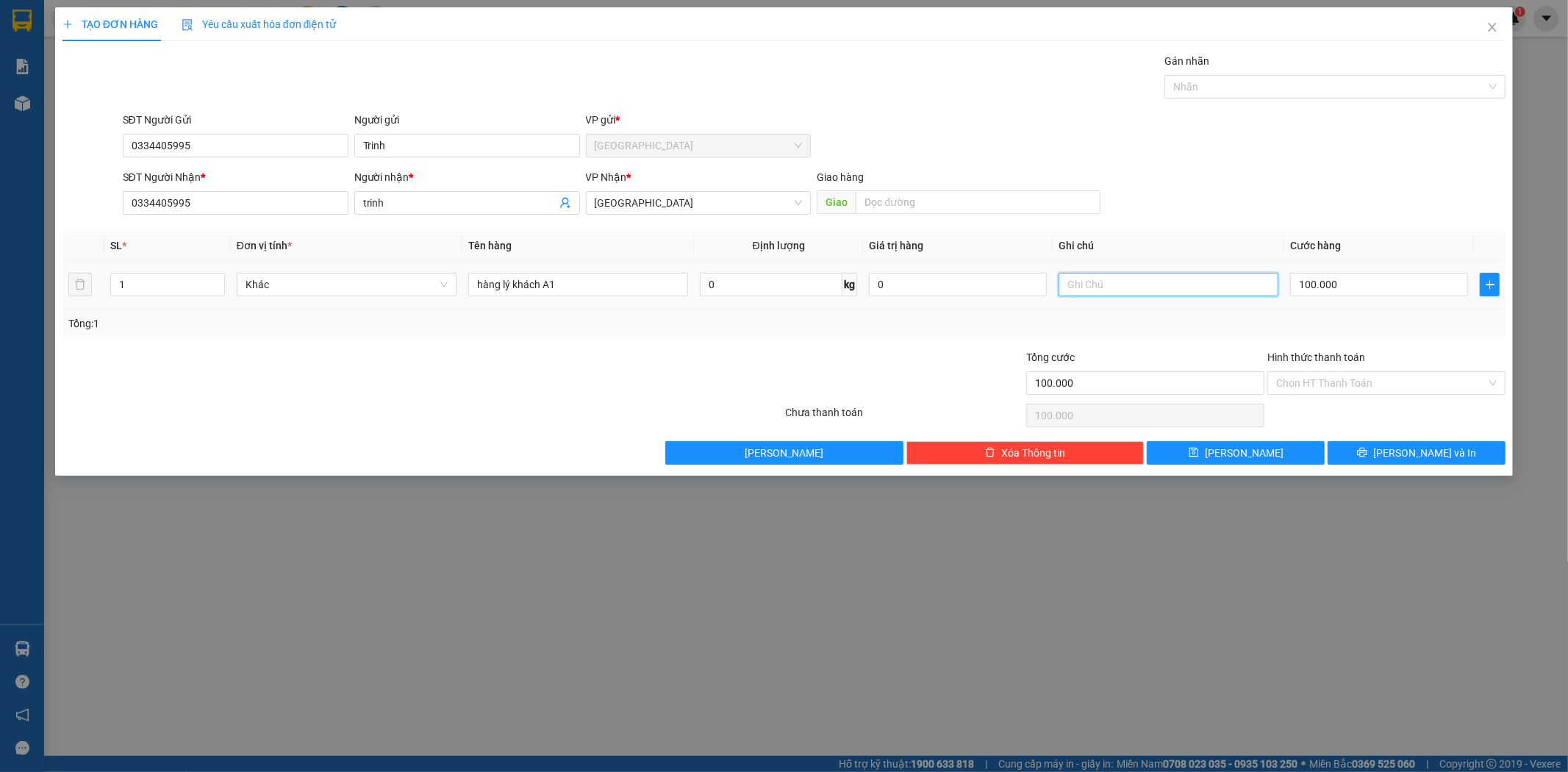
click at [1072, 284] on input "text" at bounding box center [1169, 285] width 220 height 24
type input "CHƯA THU"
click at [1269, 458] on button "[PERSON_NAME]" at bounding box center [1236, 453] width 178 height 24
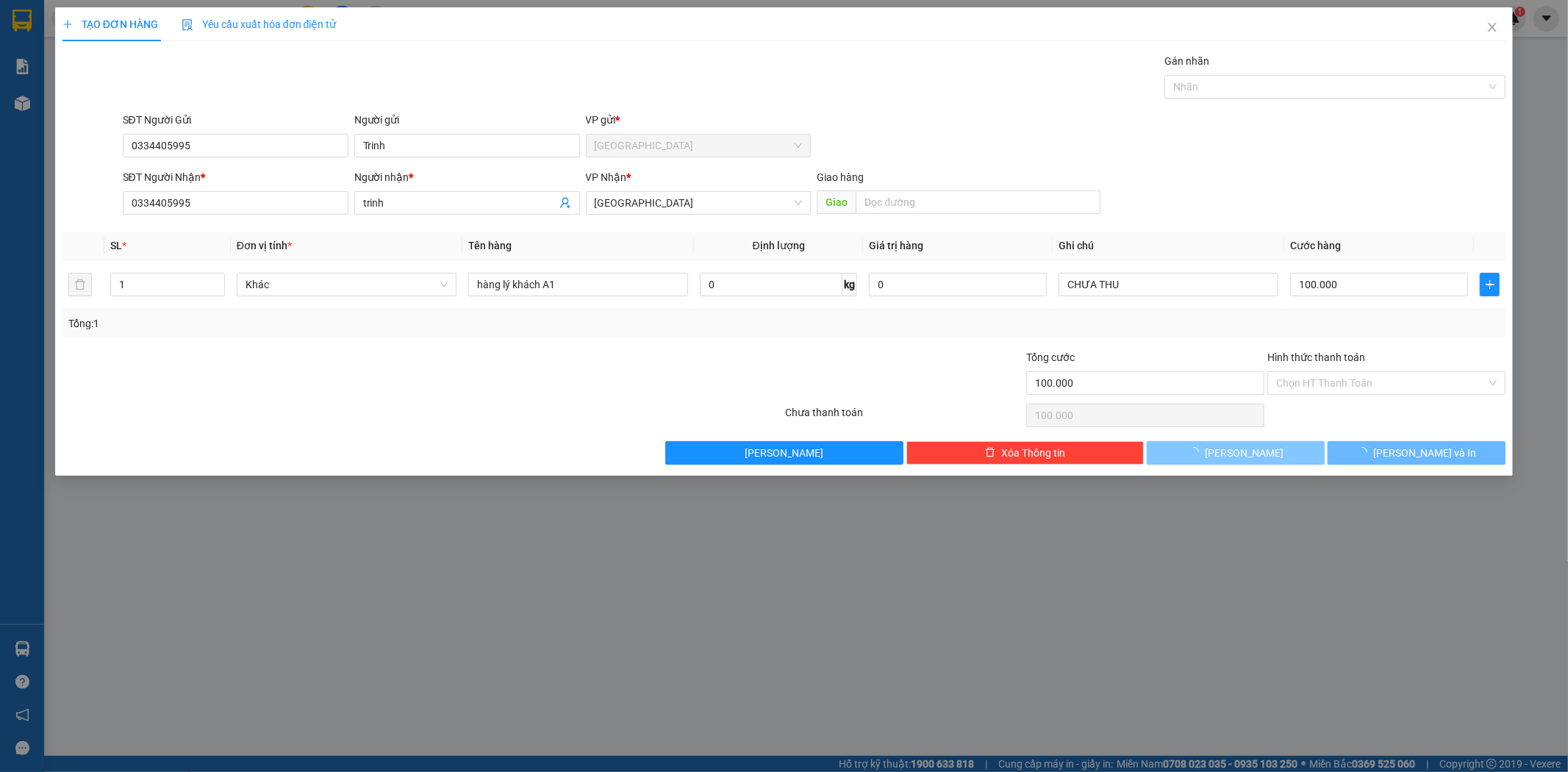
type input "0"
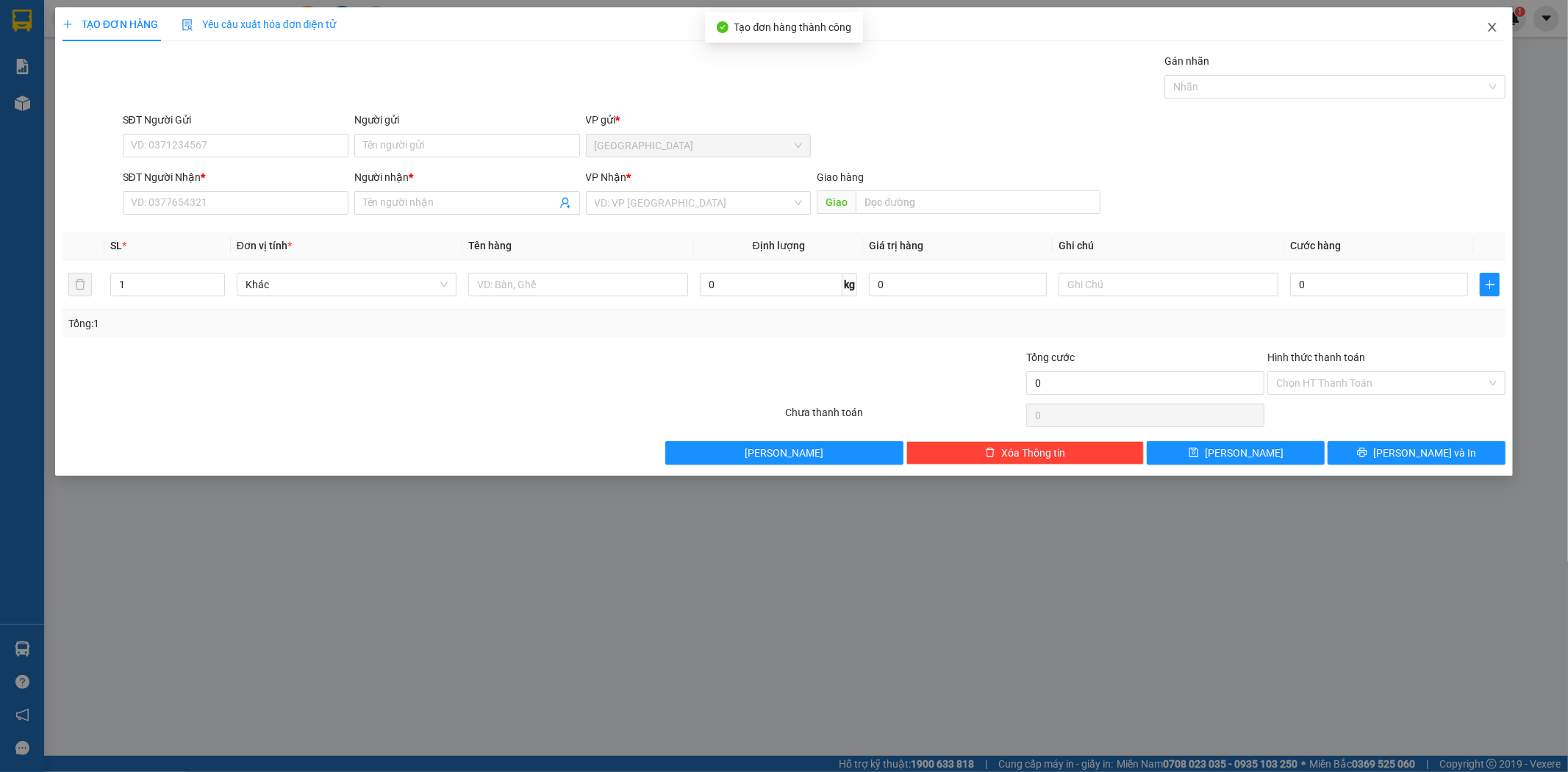
click at [1491, 30] on icon "close" at bounding box center [1493, 27] width 12 height 12
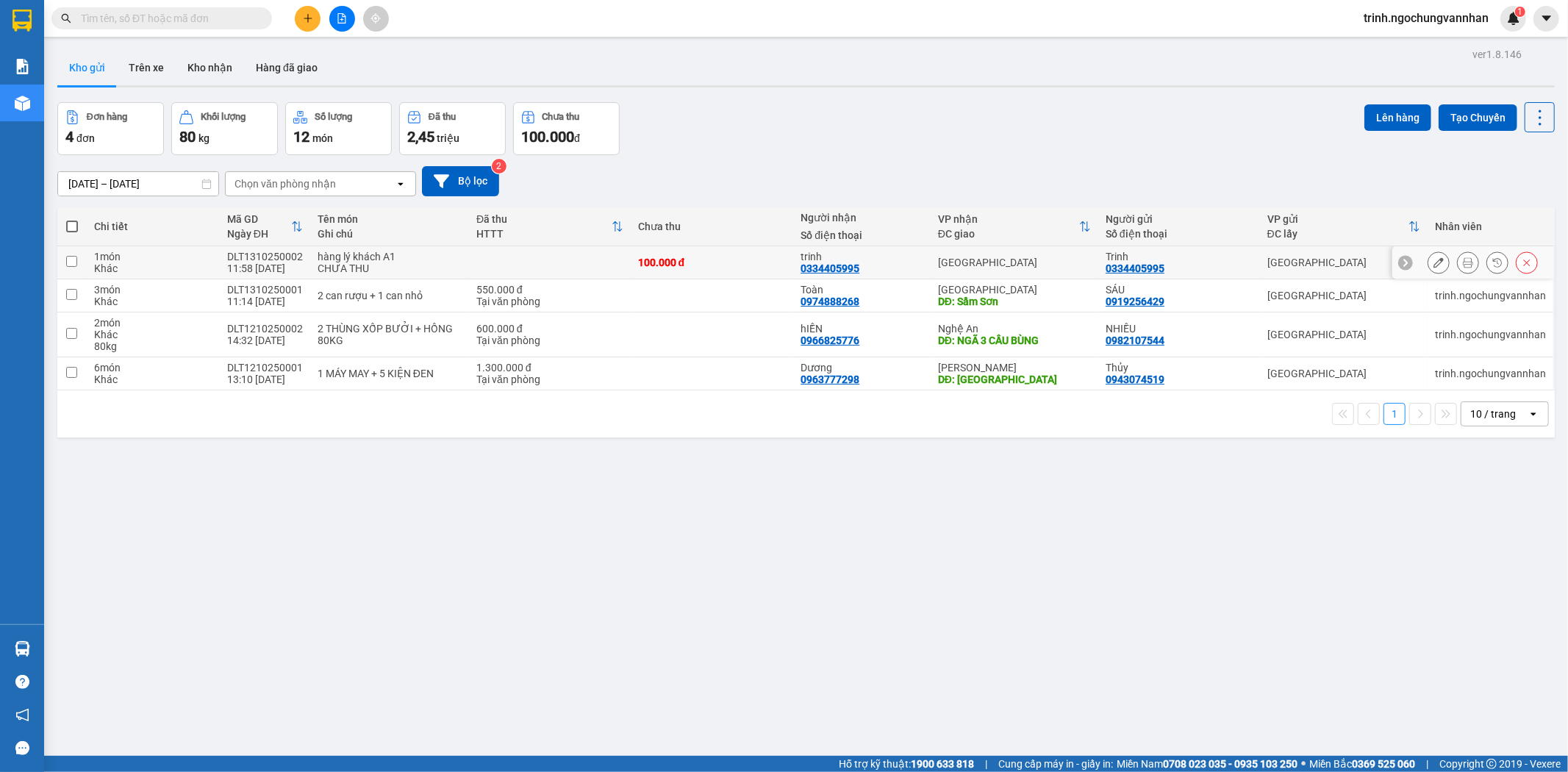
click at [67, 258] on input "checkbox" at bounding box center [72, 262] width 11 height 11
checkbox input "true"
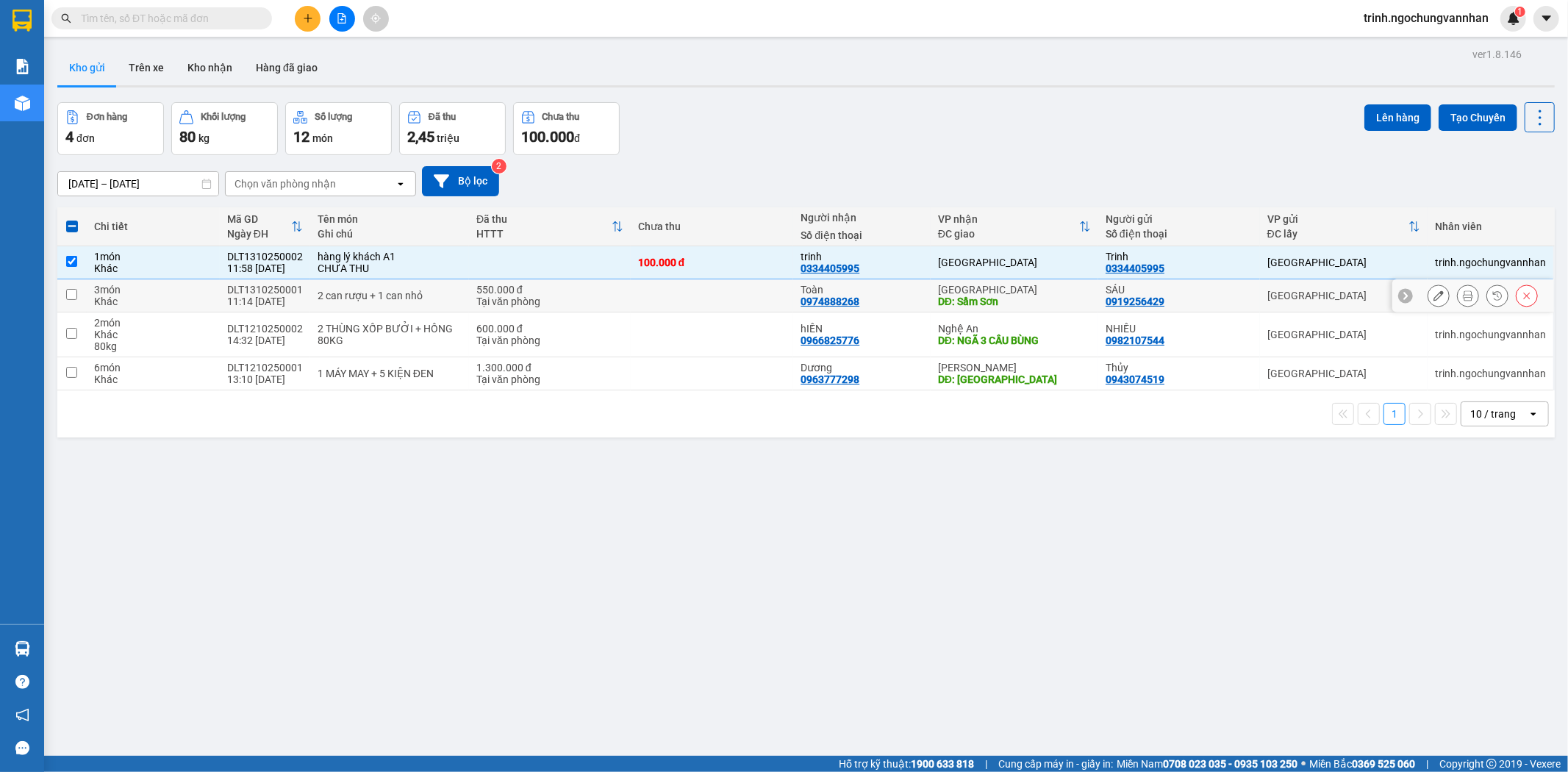
drag, startPoint x: 67, startPoint y: 294, endPoint x: 77, endPoint y: 296, distance: 10.2
click at [68, 292] on input "checkbox" at bounding box center [72, 295] width 11 height 11
checkbox input "true"
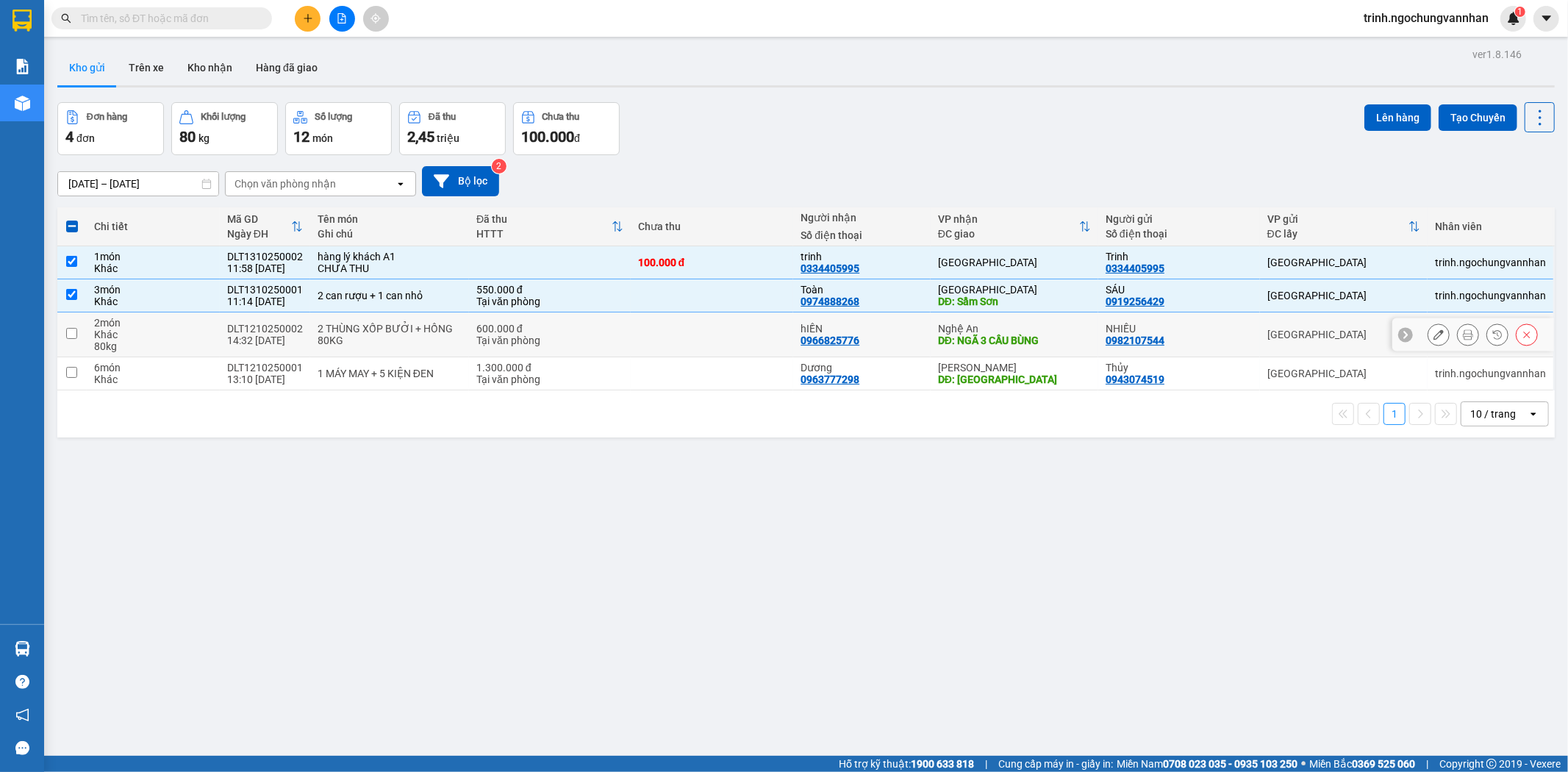
click at [75, 336] on input "checkbox" at bounding box center [72, 333] width 11 height 11
checkbox input "true"
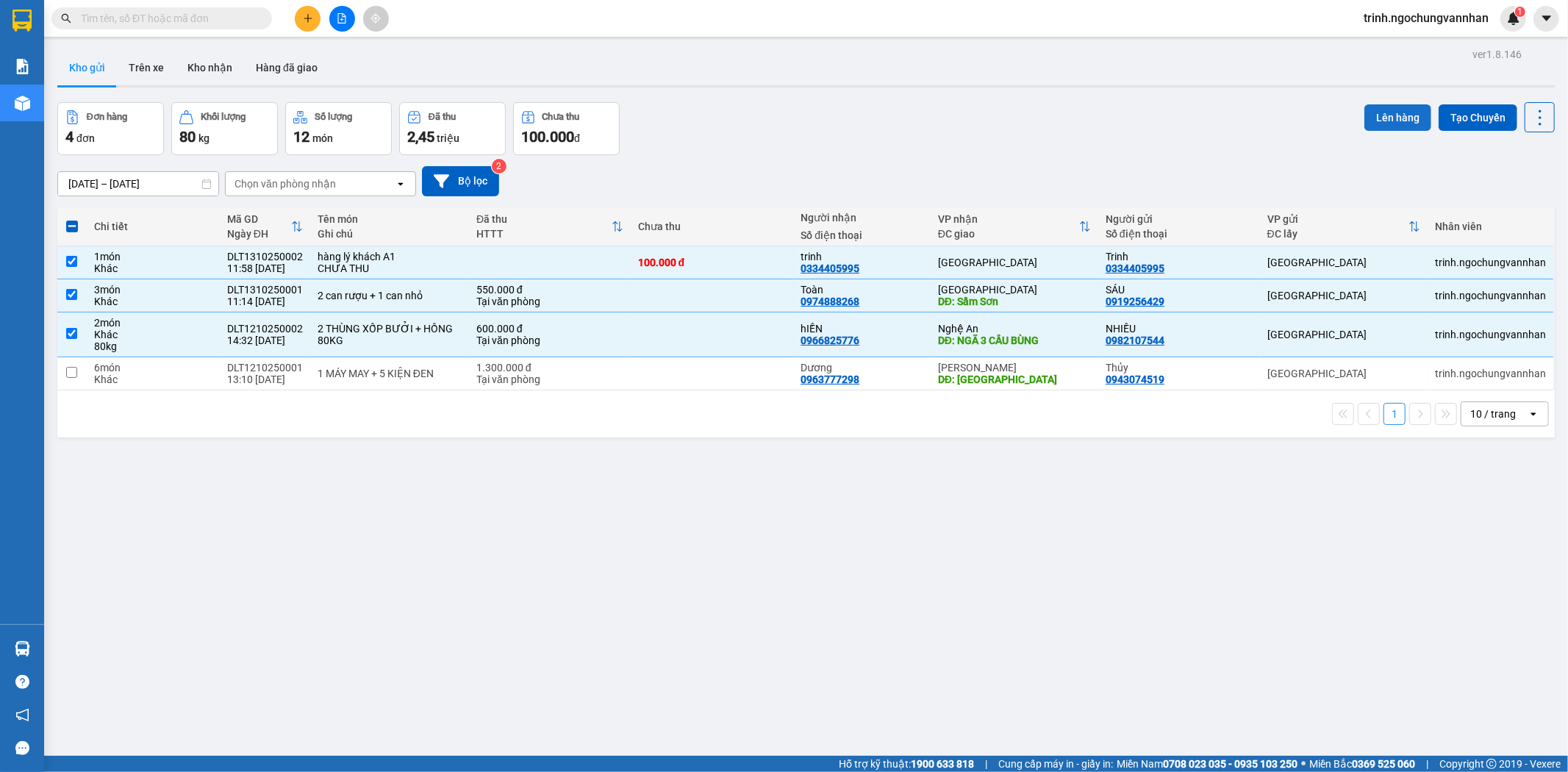
click at [1384, 120] on button "Lên hàng" at bounding box center [1397, 118] width 67 height 27
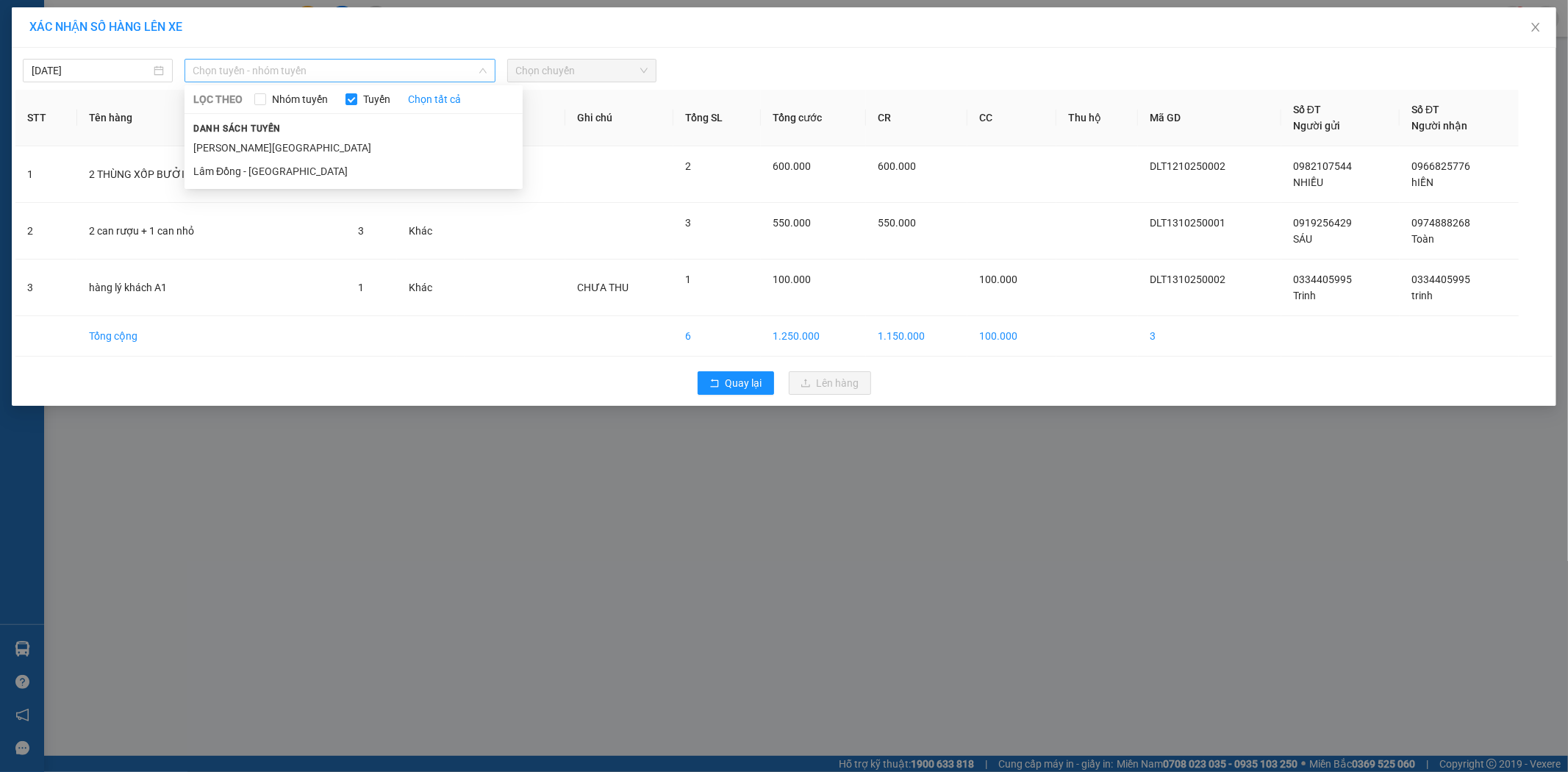
click at [248, 74] on span "Chọn tuyến - nhóm tuyến" at bounding box center [340, 71] width 293 height 22
drag, startPoint x: 257, startPoint y: 166, endPoint x: 267, endPoint y: 165, distance: 10.0
click at [258, 167] on li "Lâm Đồng - [GEOGRAPHIC_DATA]" at bounding box center [354, 171] width 338 height 24
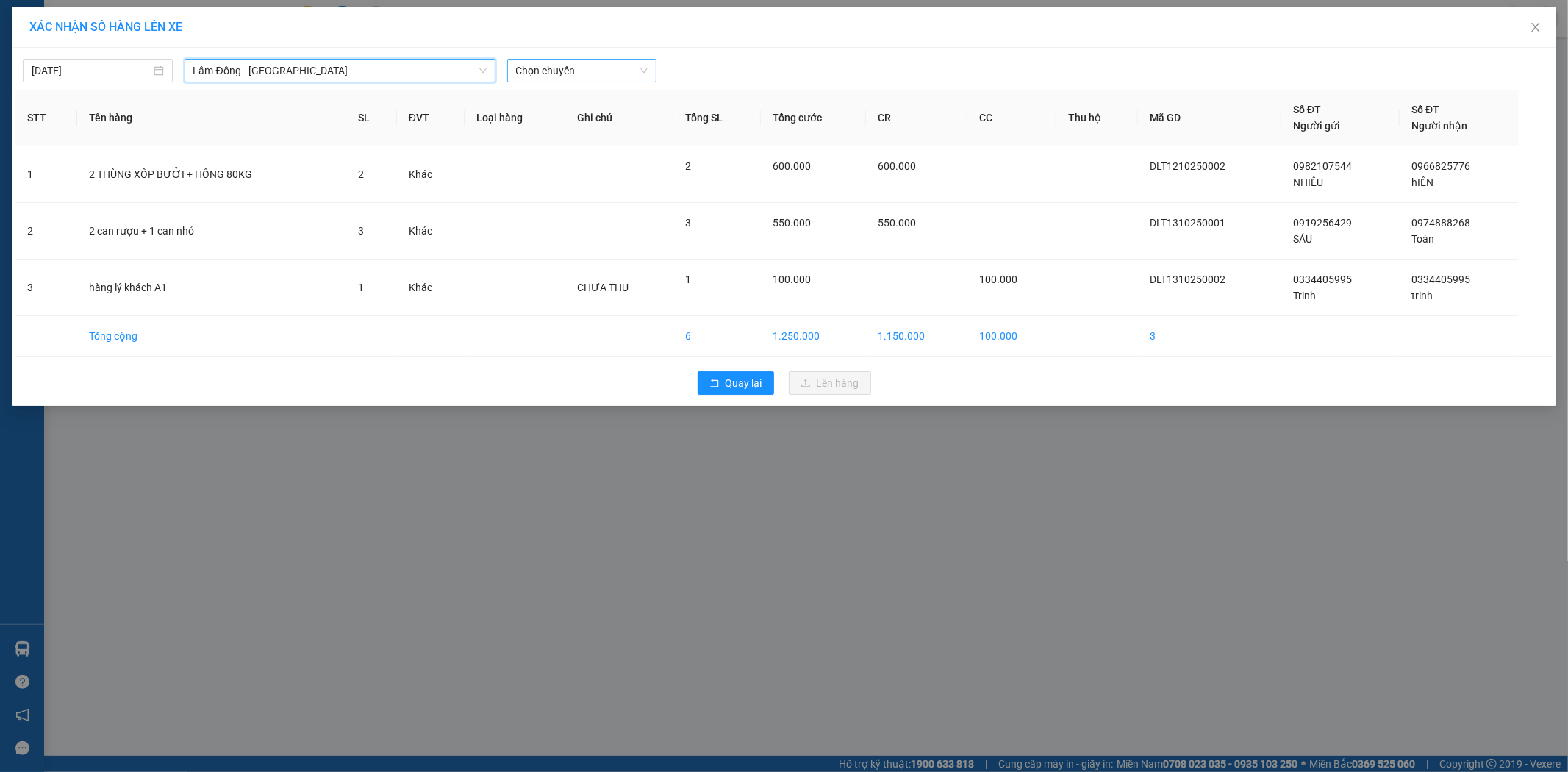
click at [549, 68] on span "Chọn chuyến" at bounding box center [582, 71] width 132 height 22
click at [572, 127] on div "09:00 - 49B-005.08" at bounding box center [574, 123] width 115 height 17
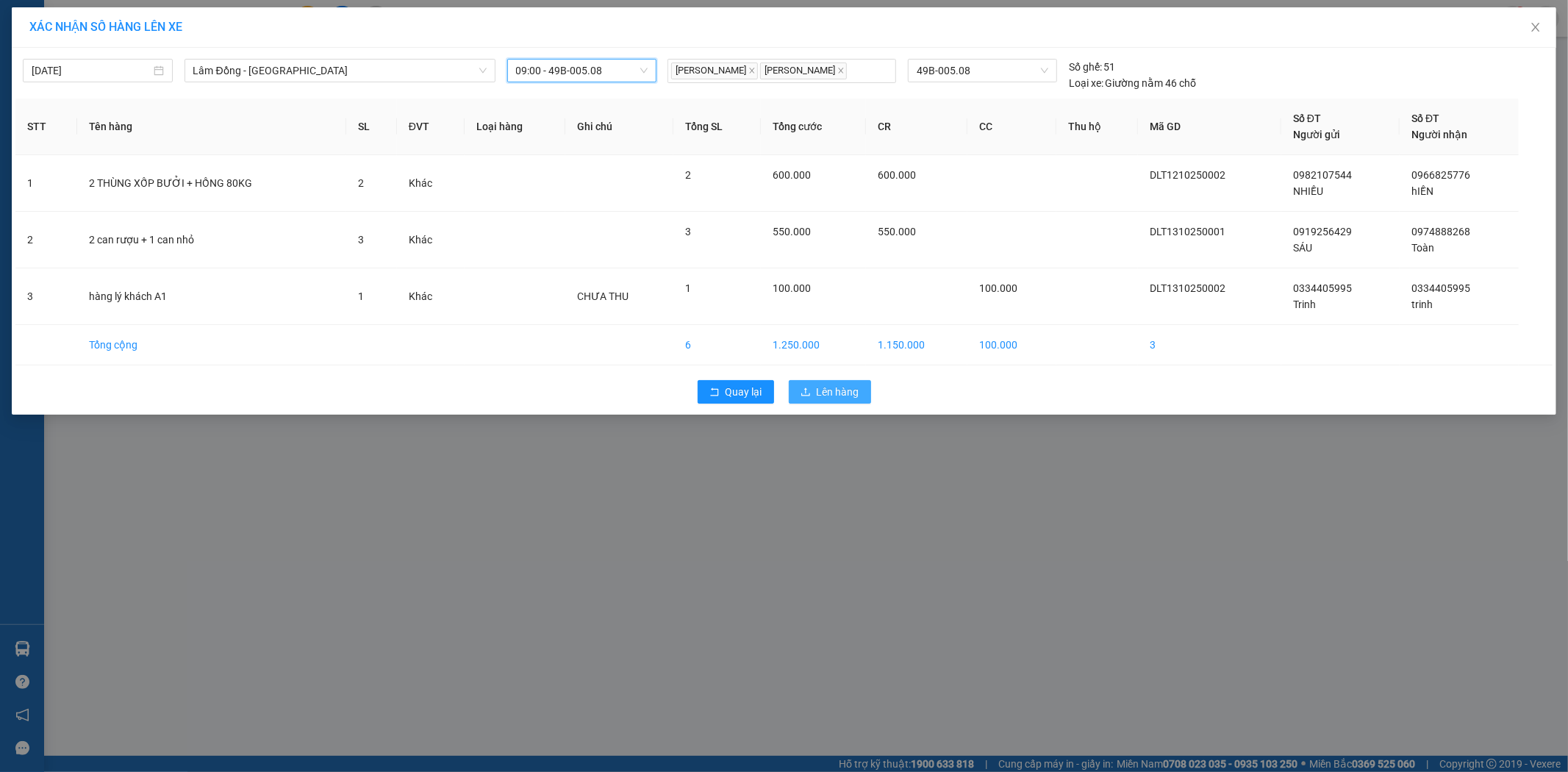
click at [842, 391] on span "Lên hàng" at bounding box center [838, 392] width 42 height 17
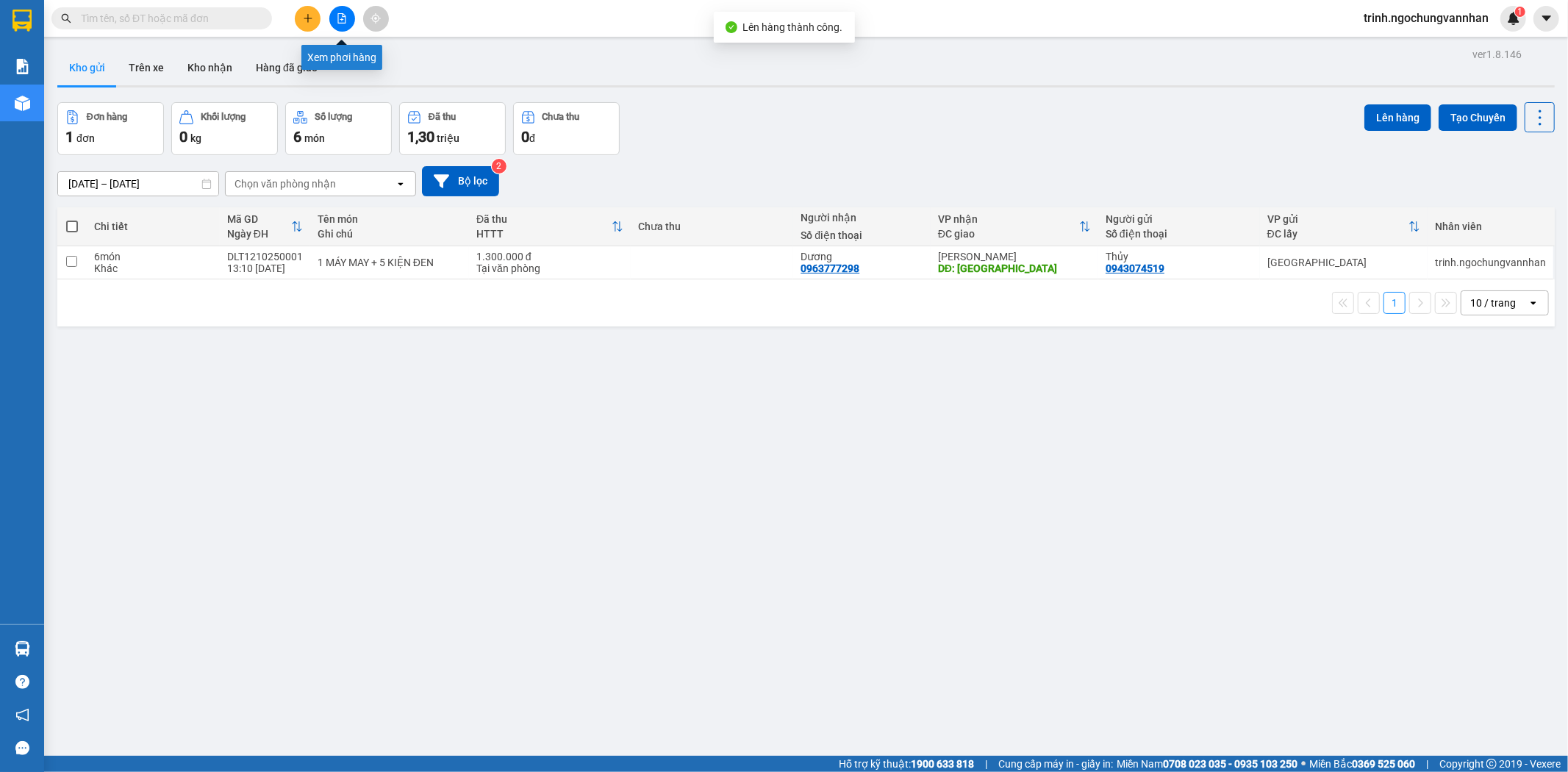
click at [338, 11] on button at bounding box center [342, 18] width 26 height 26
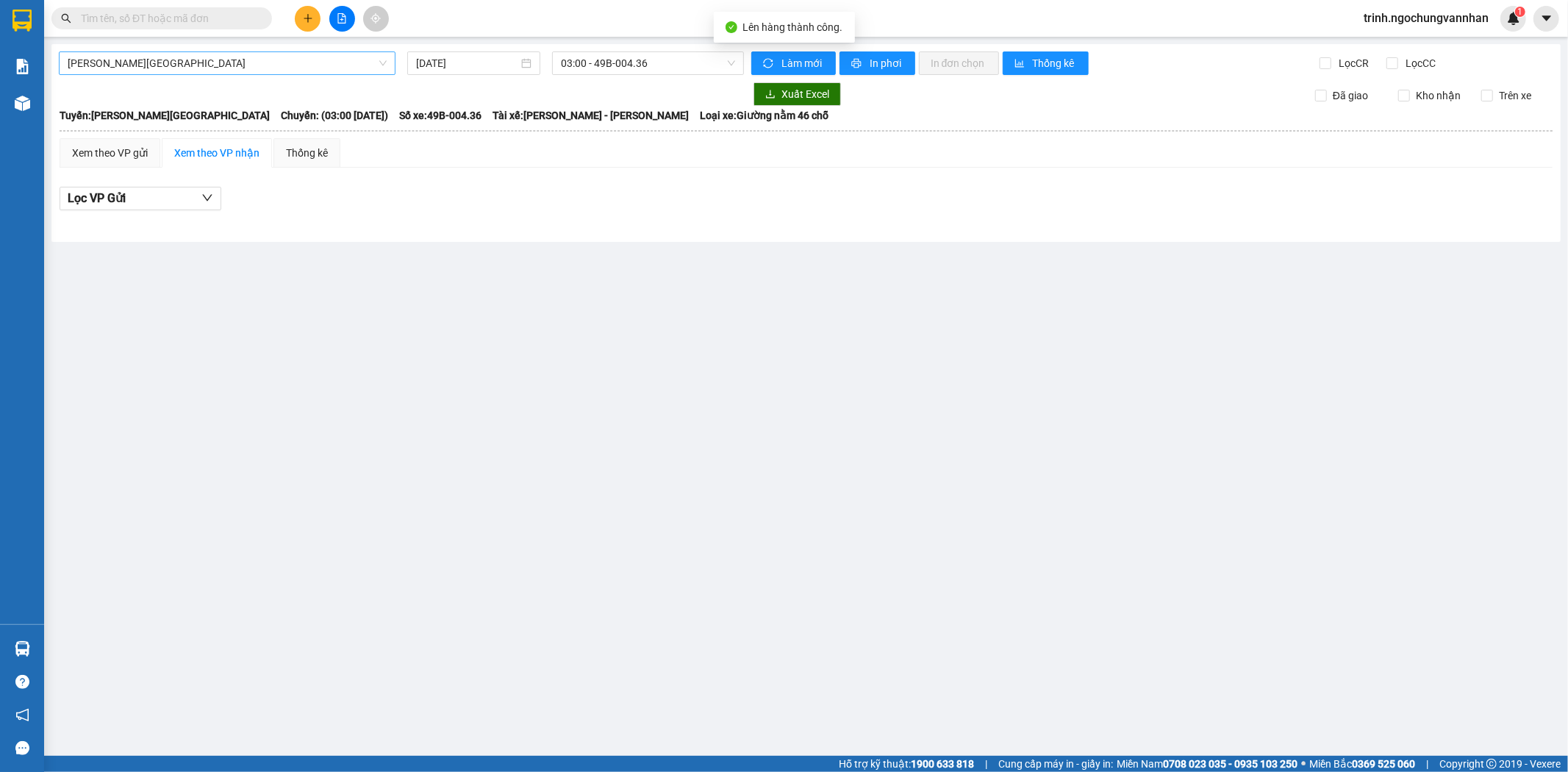
click at [130, 59] on span "[PERSON_NAME][GEOGRAPHIC_DATA]" at bounding box center [227, 63] width 319 height 22
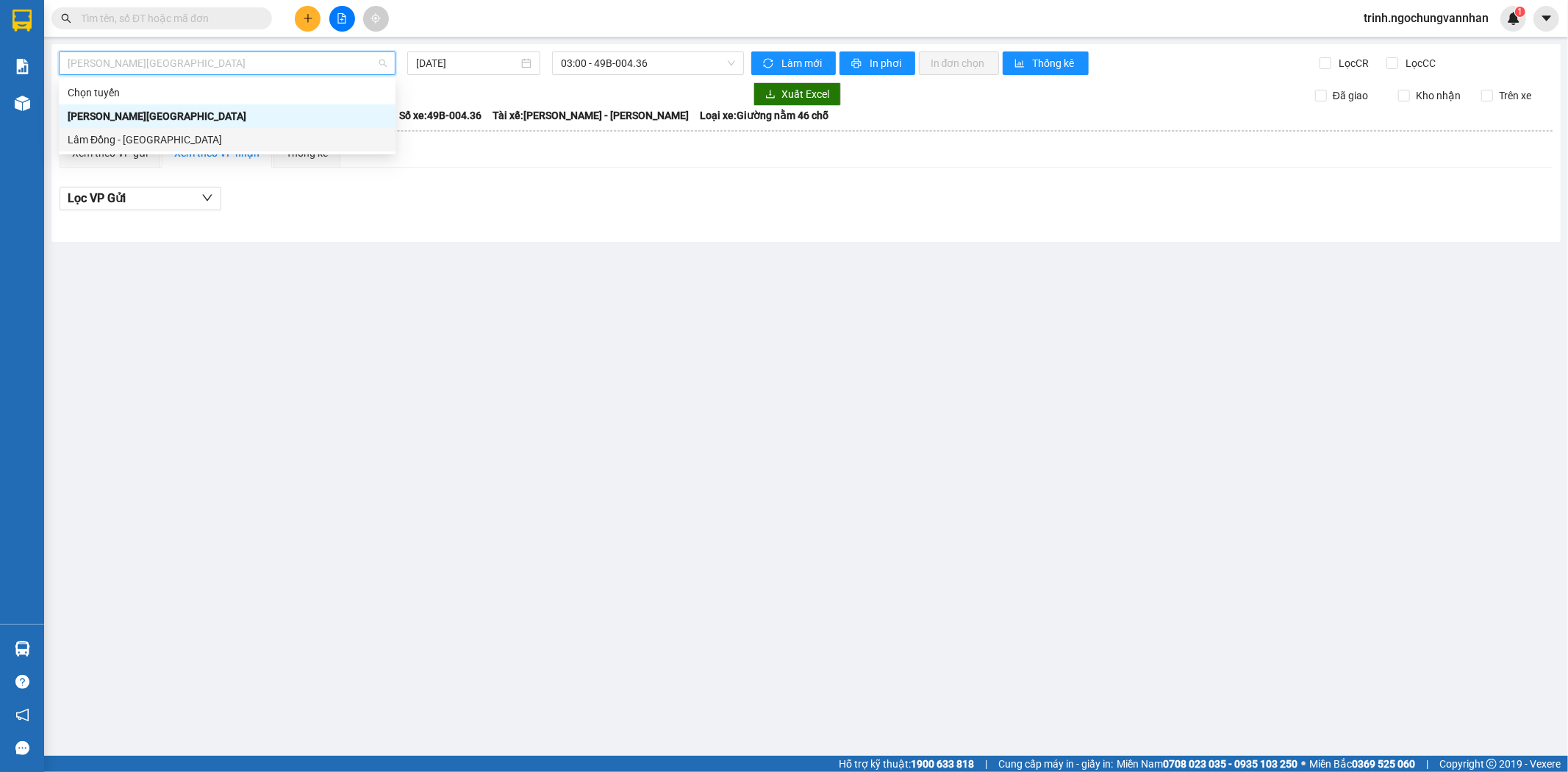
click at [133, 136] on div "Lâm Đồng - [GEOGRAPHIC_DATA]" at bounding box center [227, 139] width 319 height 17
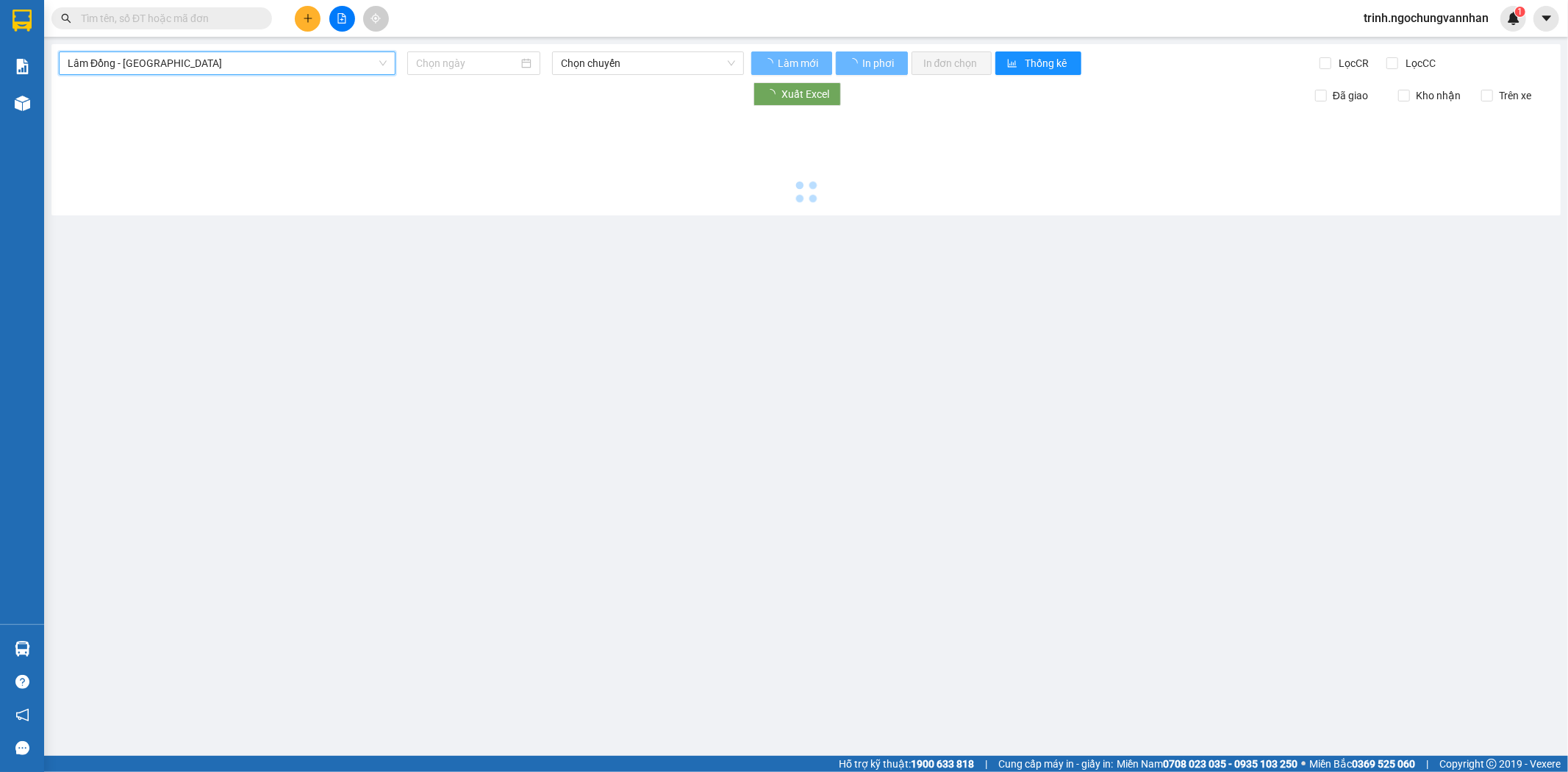
type input "[DATE]"
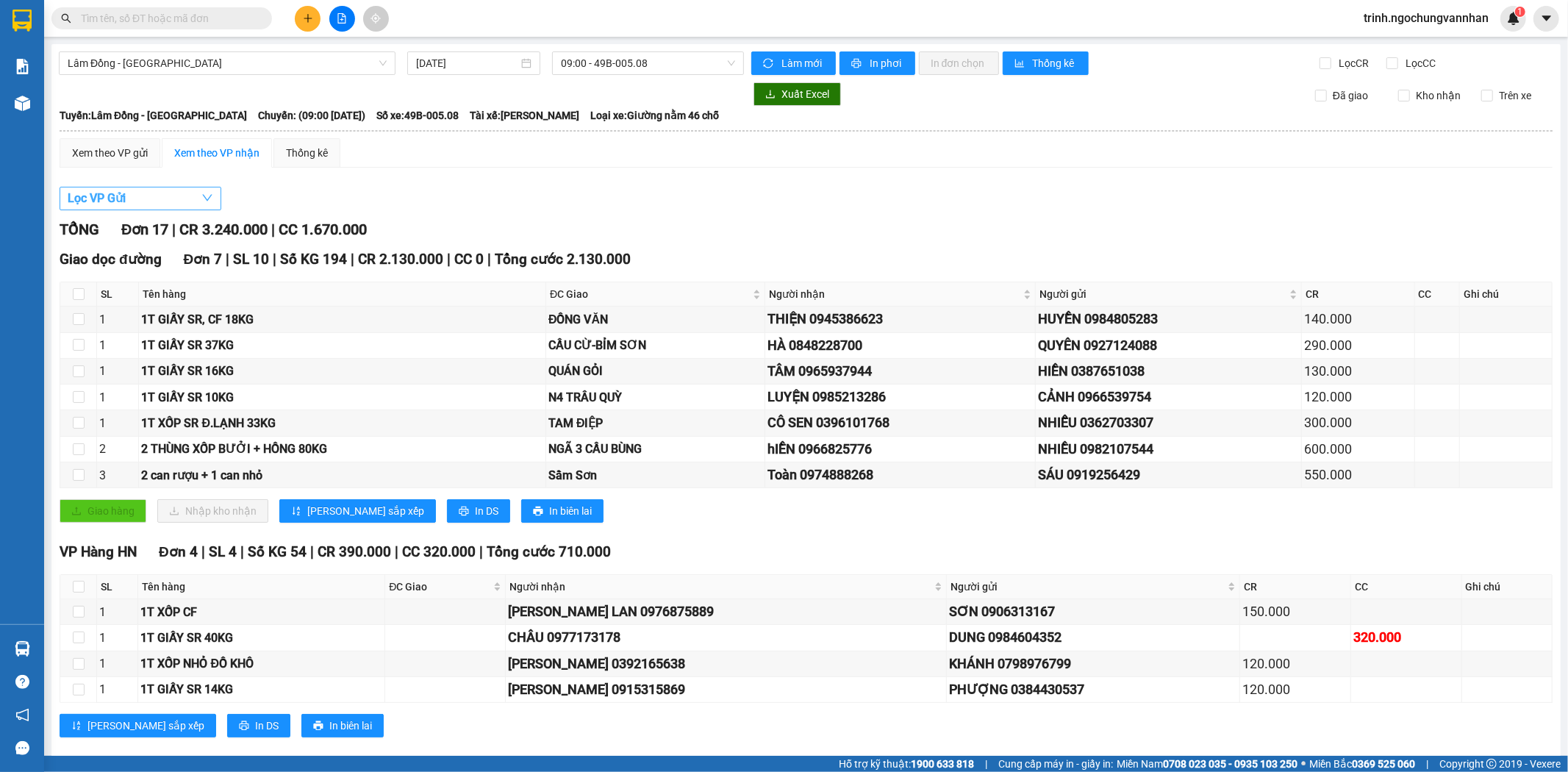
click at [133, 197] on button "Lọc VP Gửi" at bounding box center [141, 199] width 162 height 24
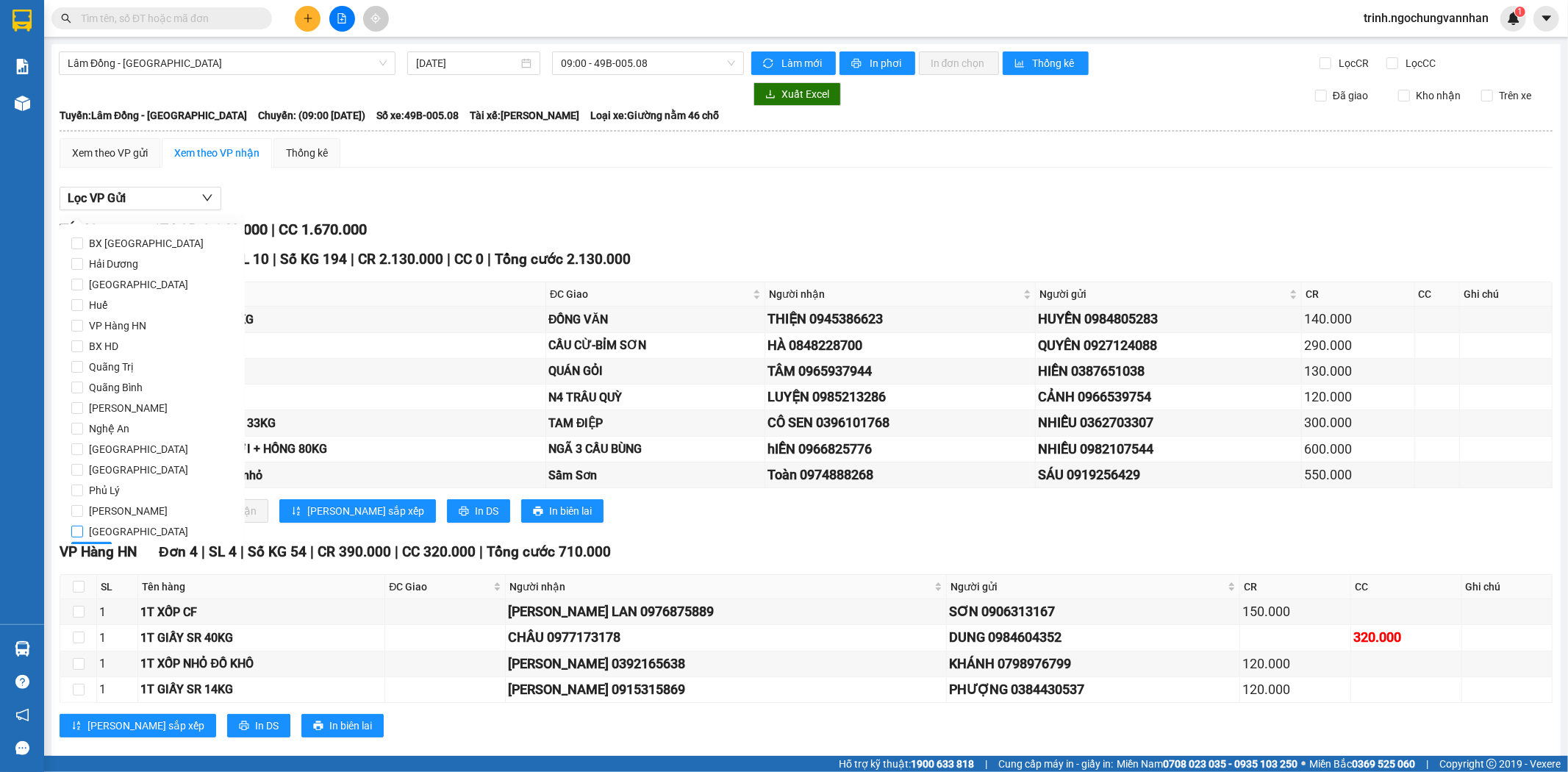
click at [74, 535] on input "[GEOGRAPHIC_DATA]" at bounding box center [77, 531] width 12 height 12
checkbox input "true"
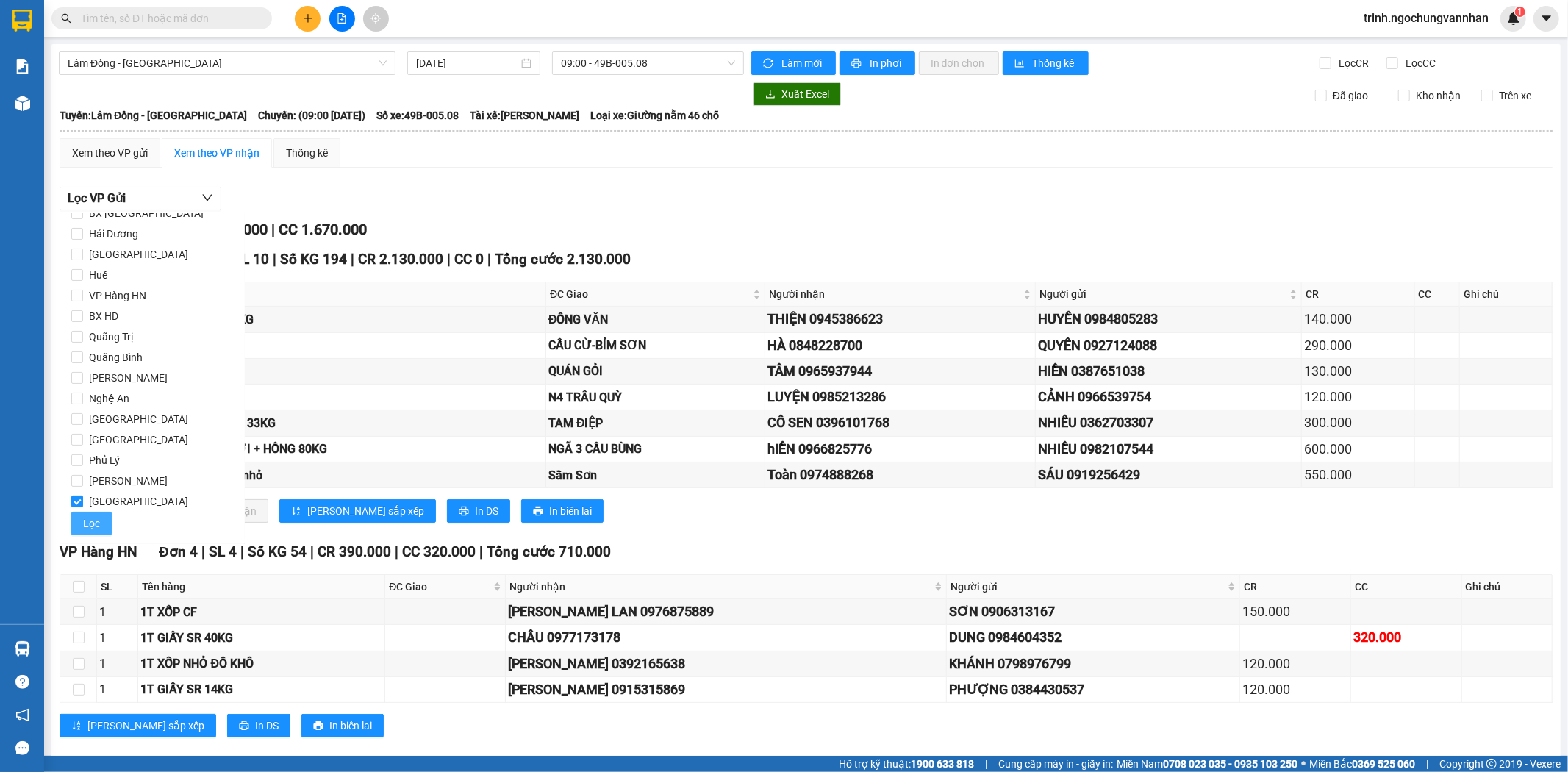
click at [84, 531] on span "Lọc" at bounding box center [92, 524] width 17 height 17
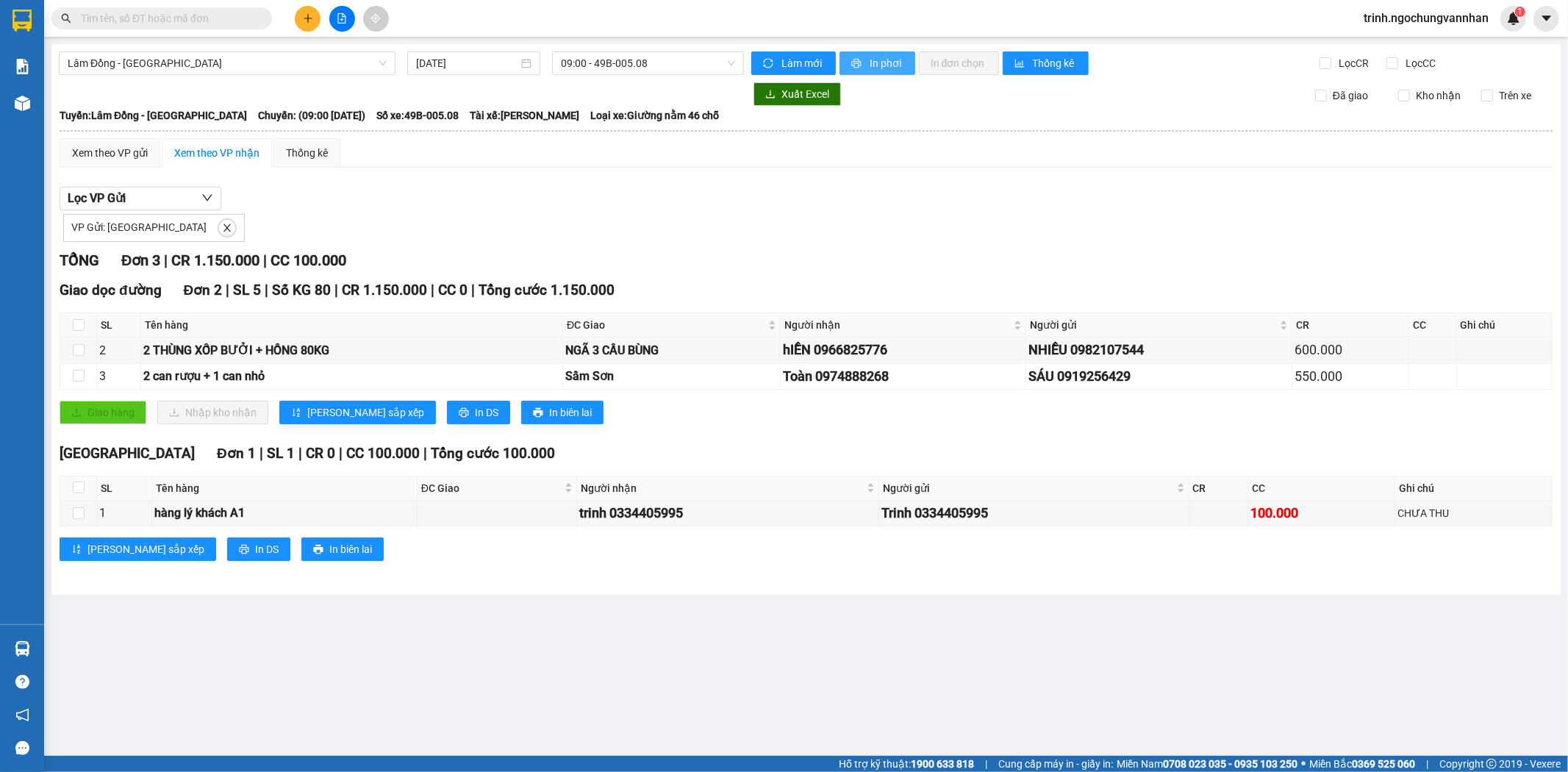
click at [905, 57] on button "In phơi" at bounding box center [877, 63] width 75 height 24
